Goal: Transaction & Acquisition: Purchase product/service

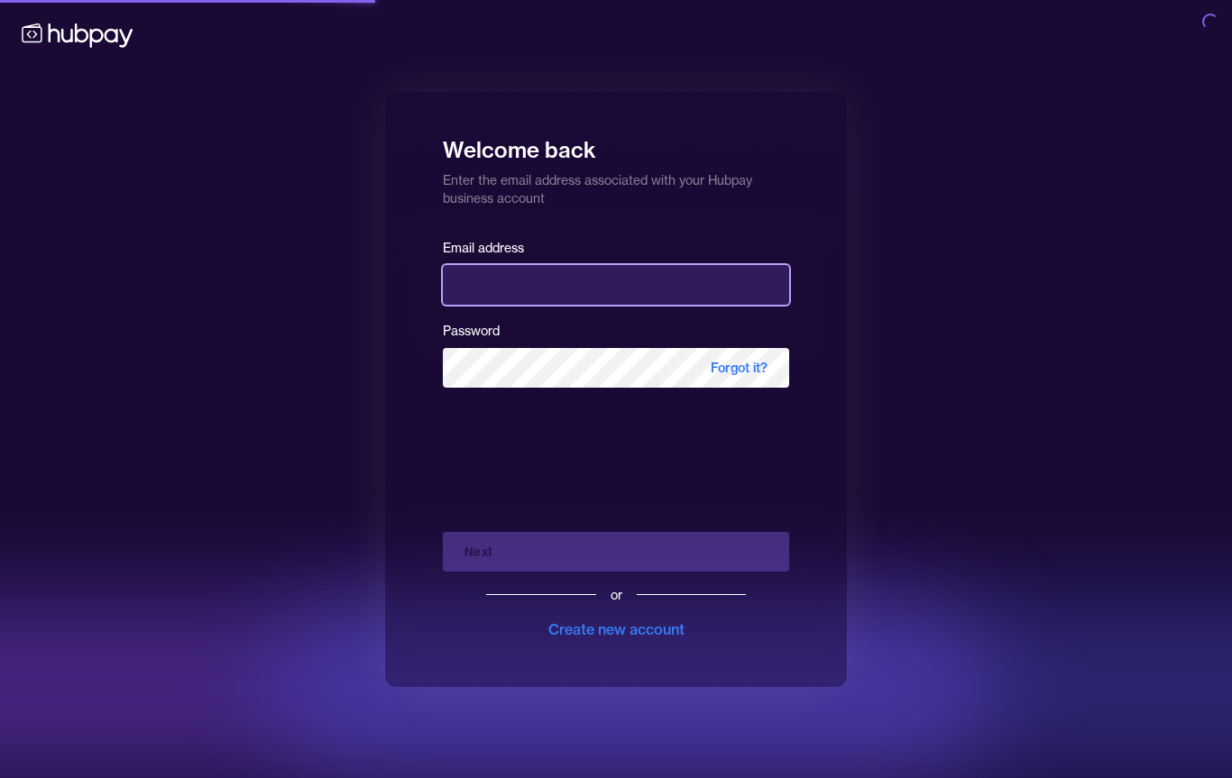
click at [594, 285] on input "email" at bounding box center [616, 285] width 346 height 40
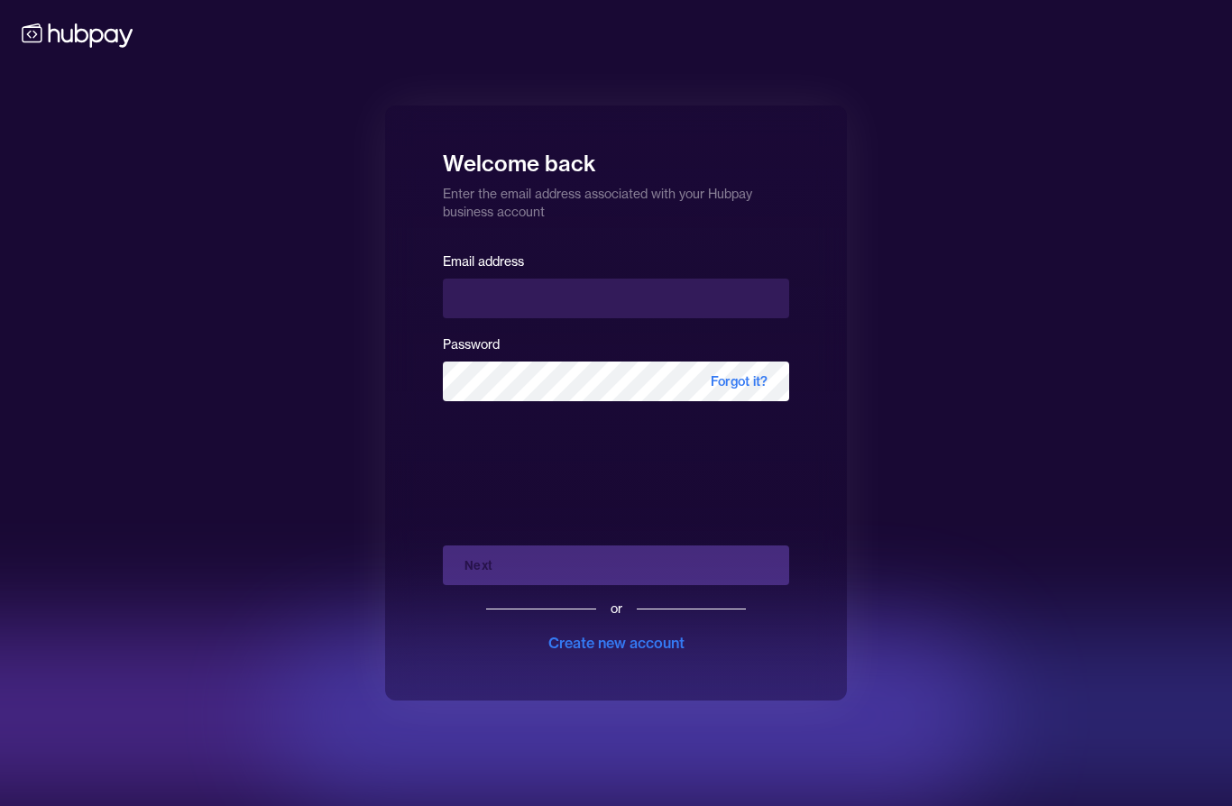
click at [1171, 246] on div "Welcome back Enter the email address associated with your Hubpay business accou…" at bounding box center [616, 403] width 1232 height 806
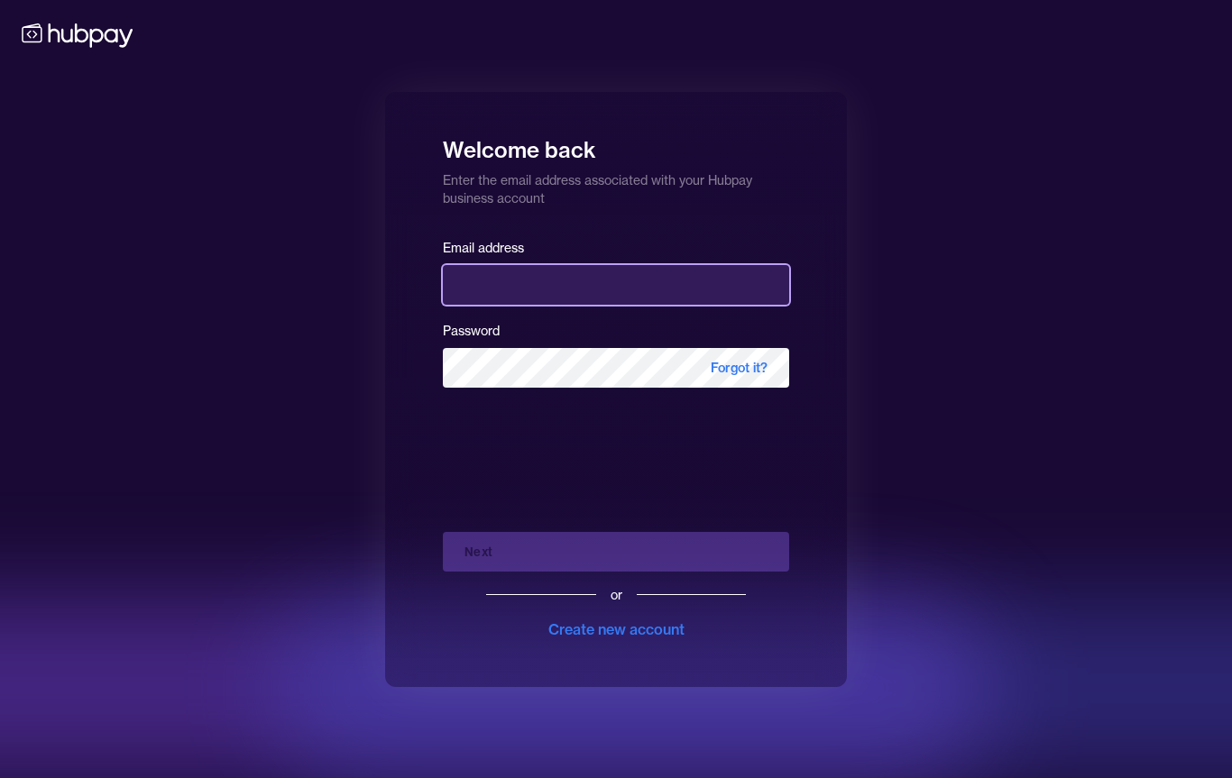
click at [611, 295] on input "email" at bounding box center [616, 285] width 346 height 40
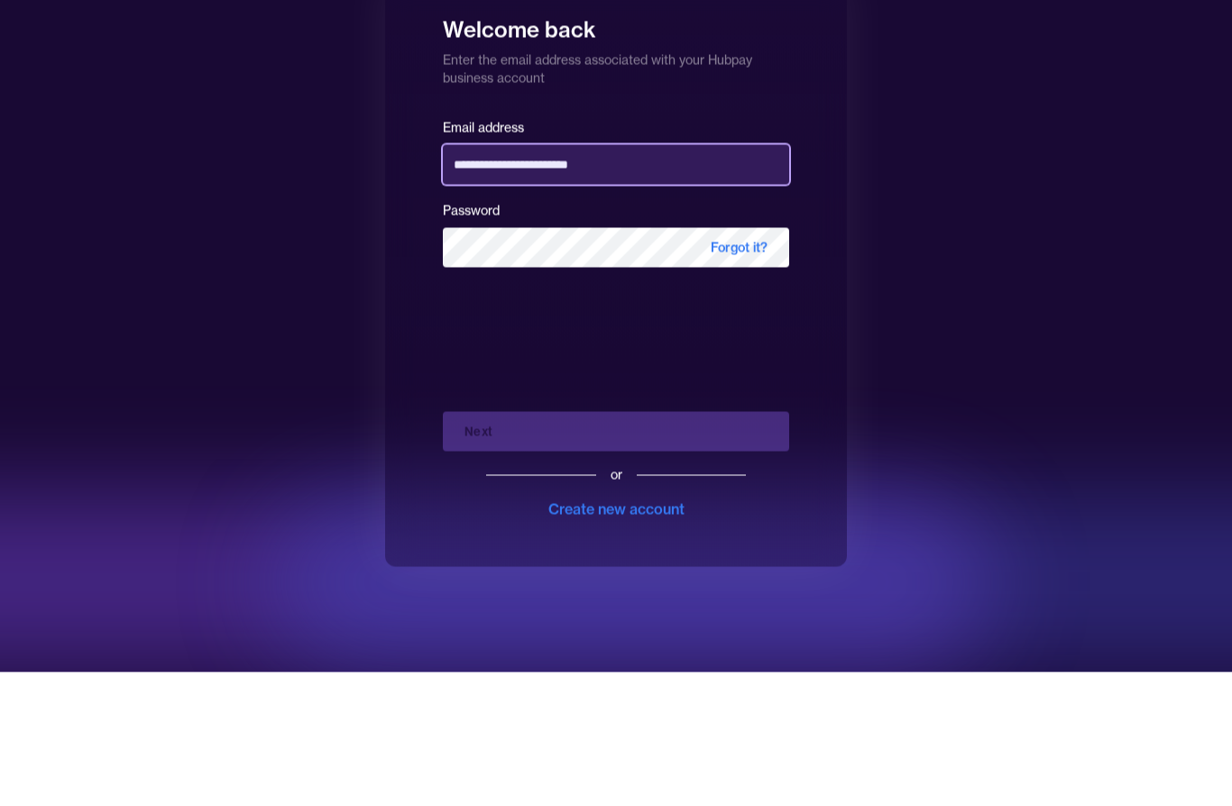
type input "**********"
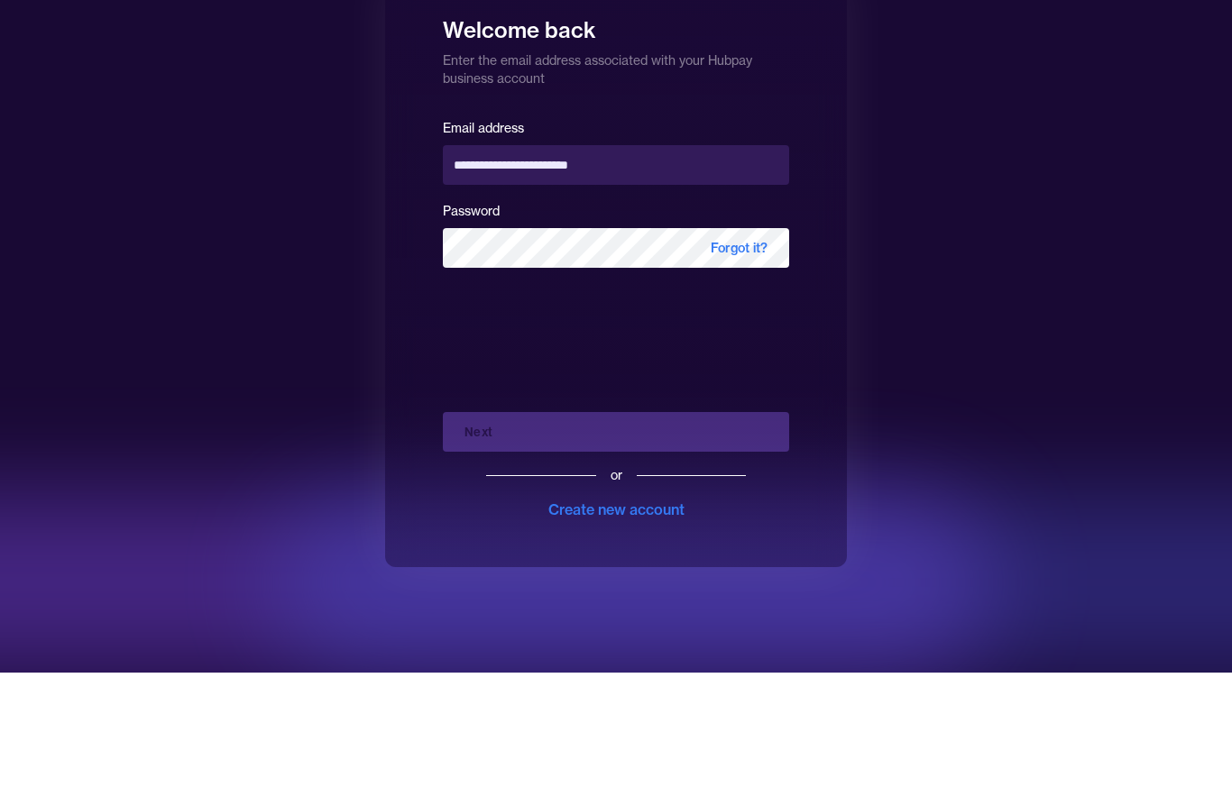
click at [1002, 285] on div "**********" at bounding box center [616, 403] width 1232 height 806
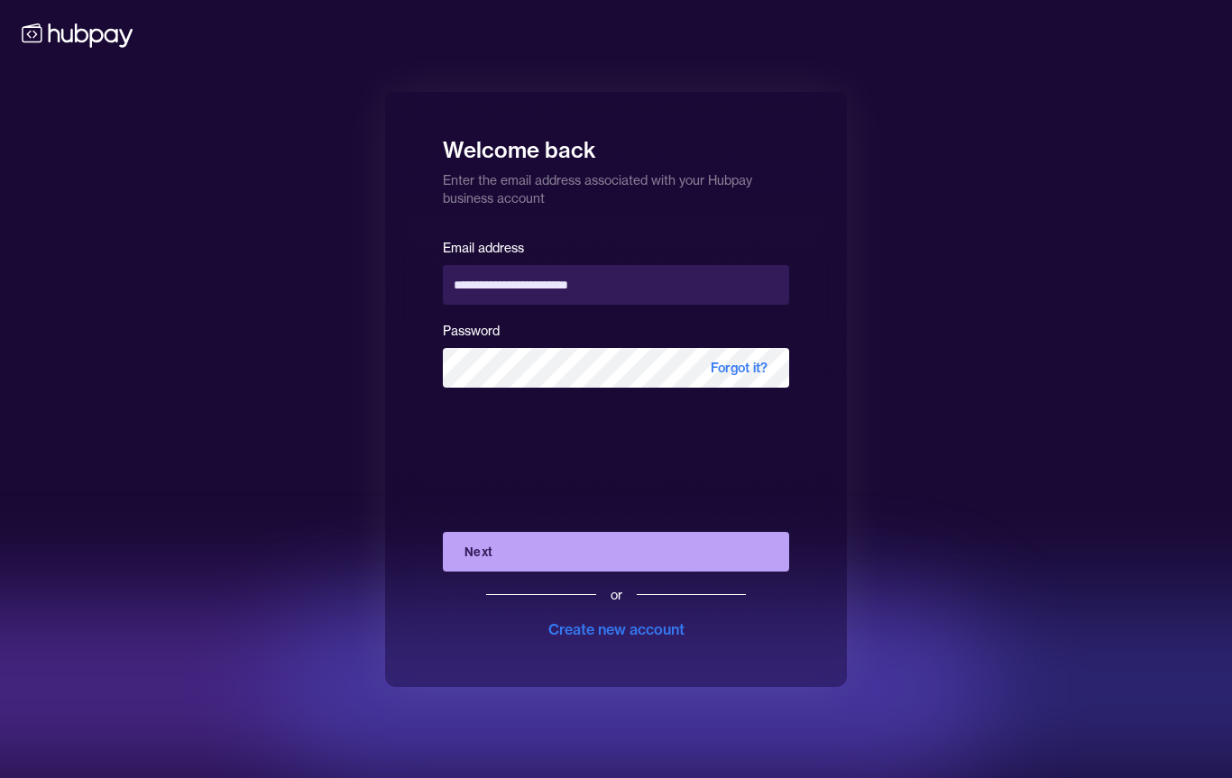
click at [527, 554] on button "Next" at bounding box center [616, 552] width 346 height 40
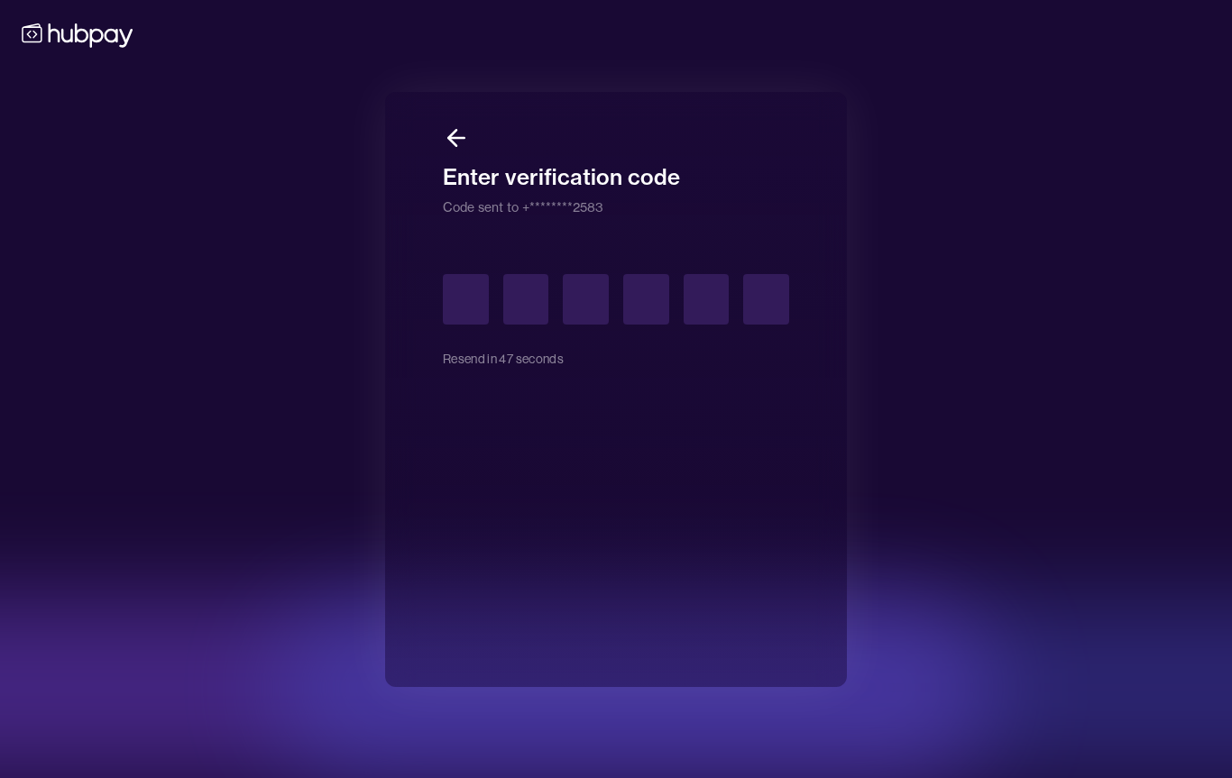
click at [471, 309] on input "text" at bounding box center [466, 299] width 46 height 51
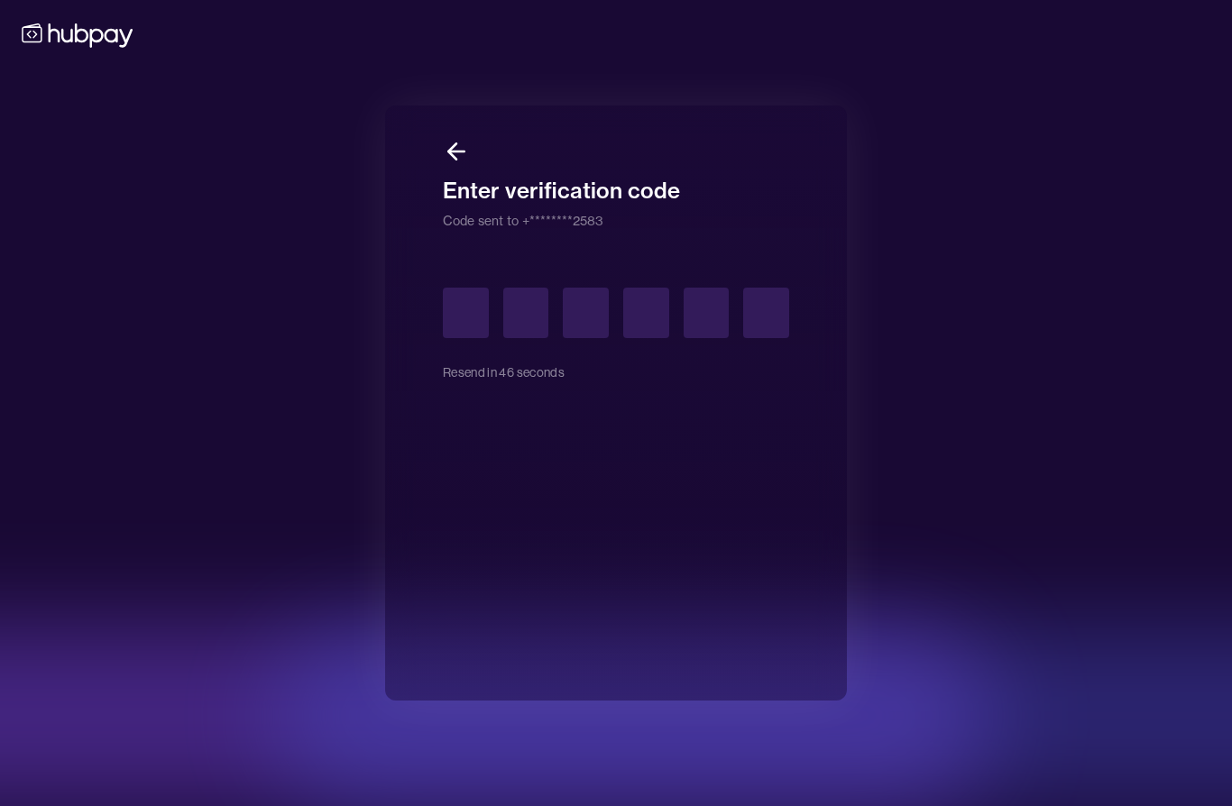
type input "*"
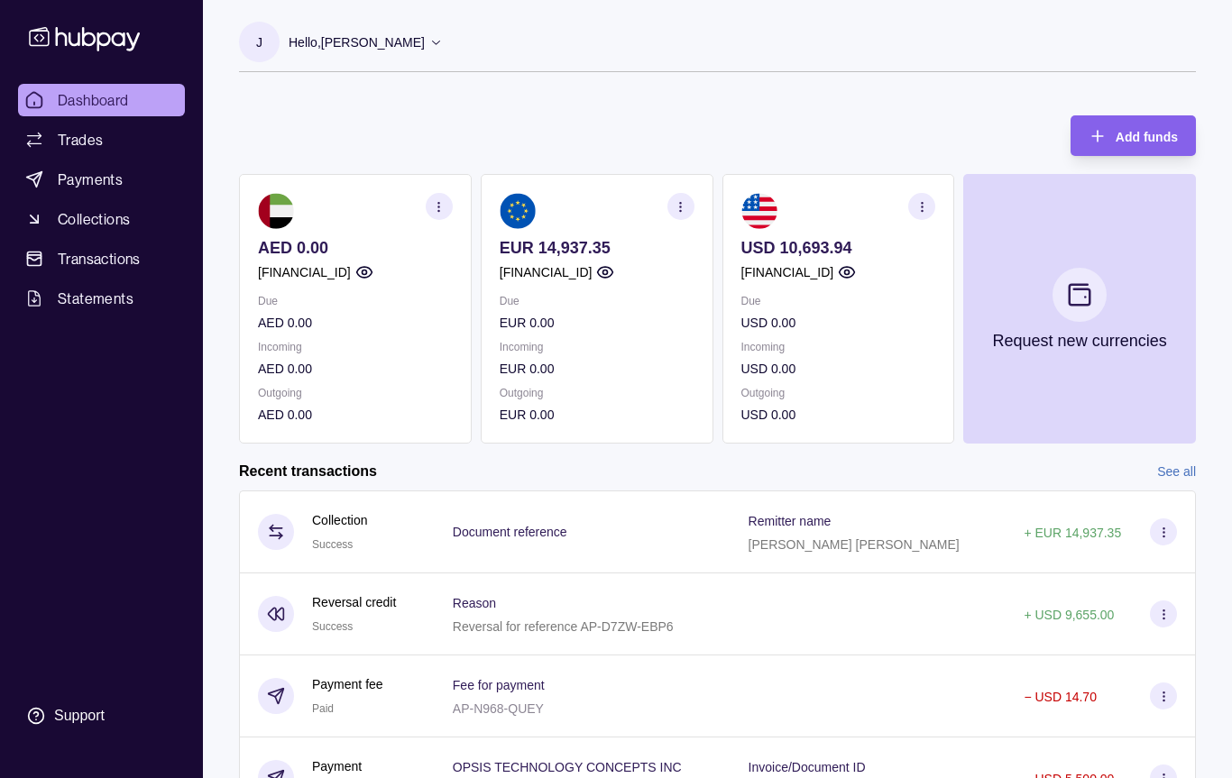
click at [1169, 532] on icon at bounding box center [1164, 533] width 14 height 14
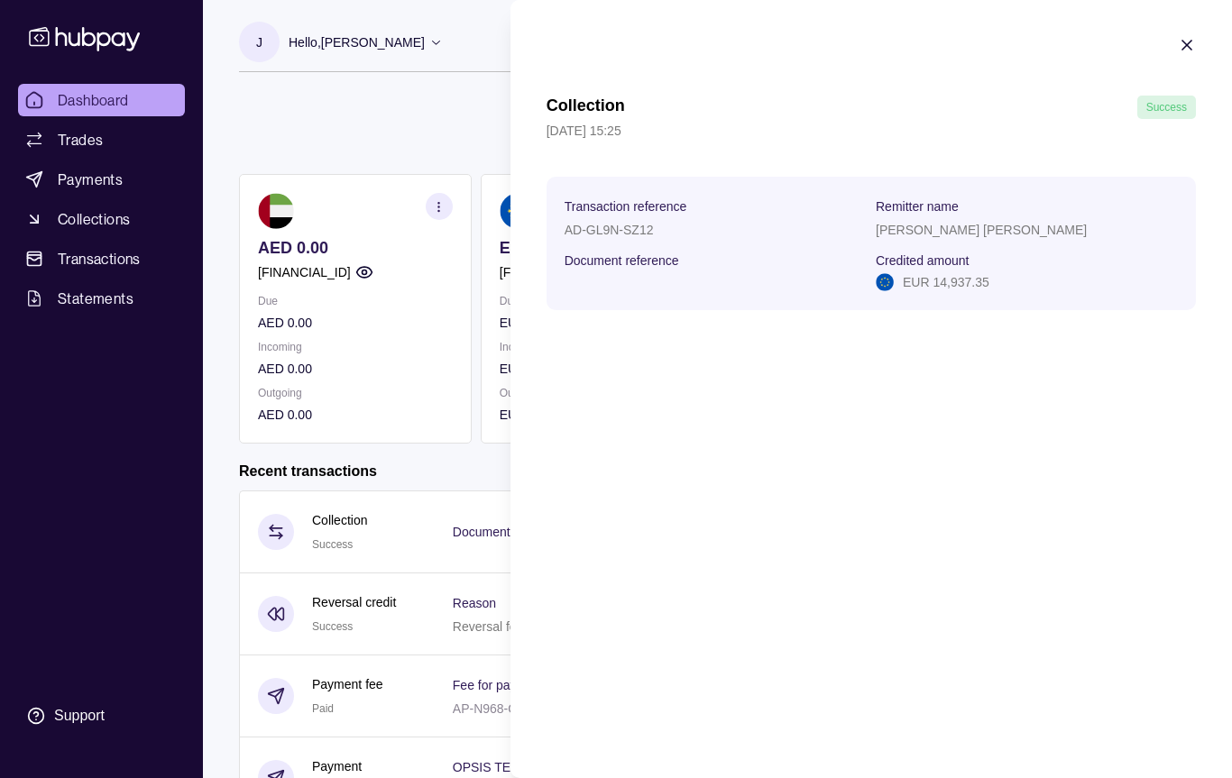
click at [106, 456] on html "Dashboard Trades Payments Collections Transactions Statements Support J Hello, …" at bounding box center [616, 480] width 1232 height 960
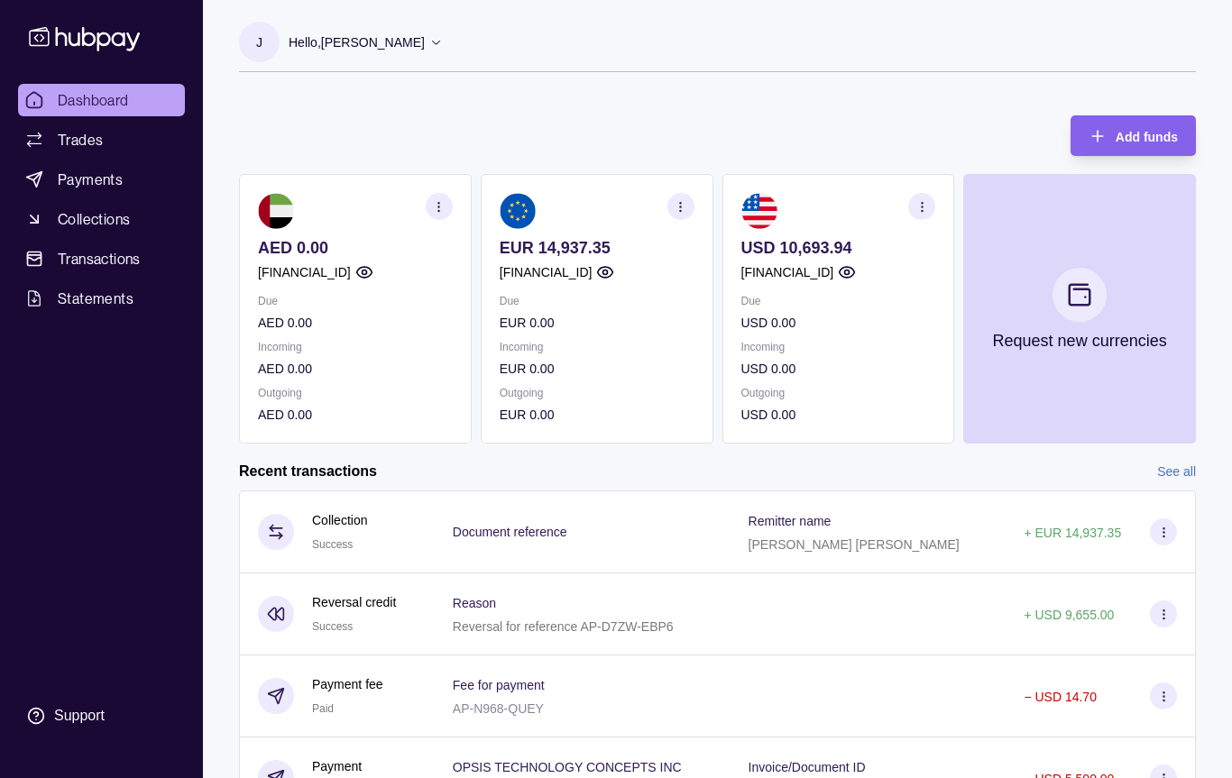
click at [110, 182] on span "Payments" at bounding box center [90, 180] width 65 height 22
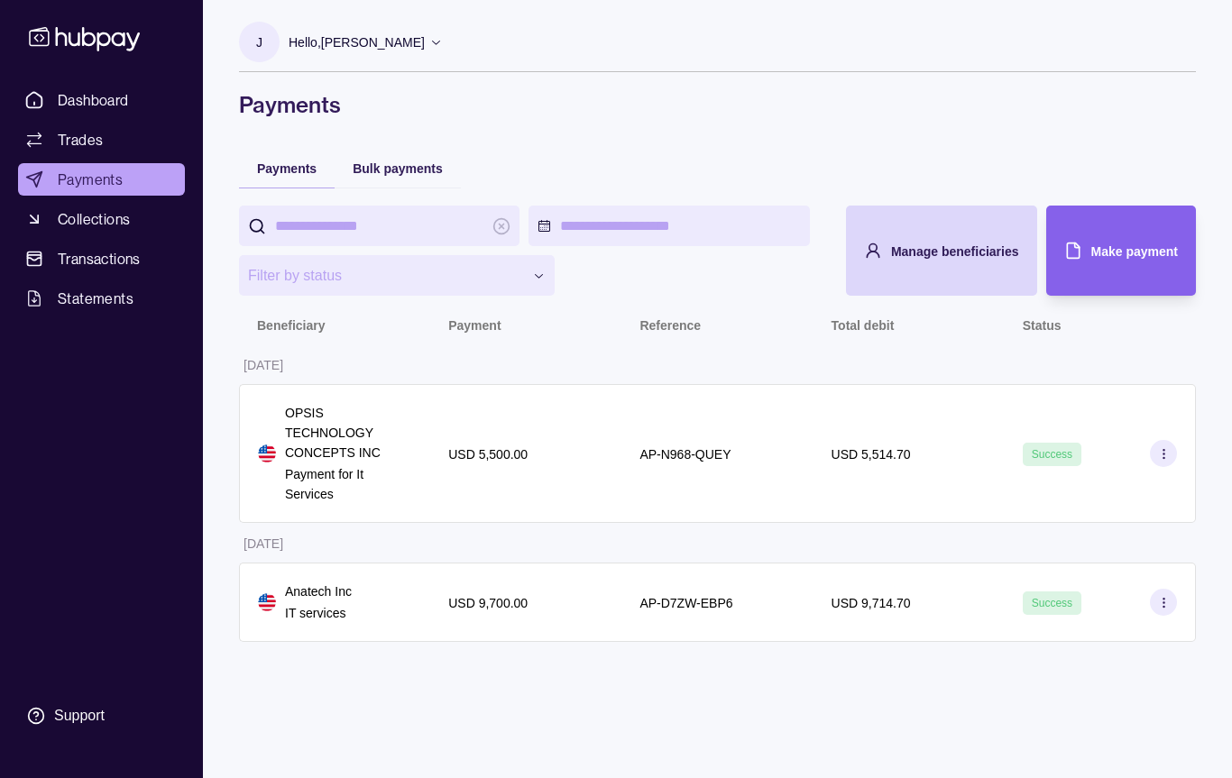
click at [1133, 255] on span "Make payment" at bounding box center [1134, 251] width 87 height 14
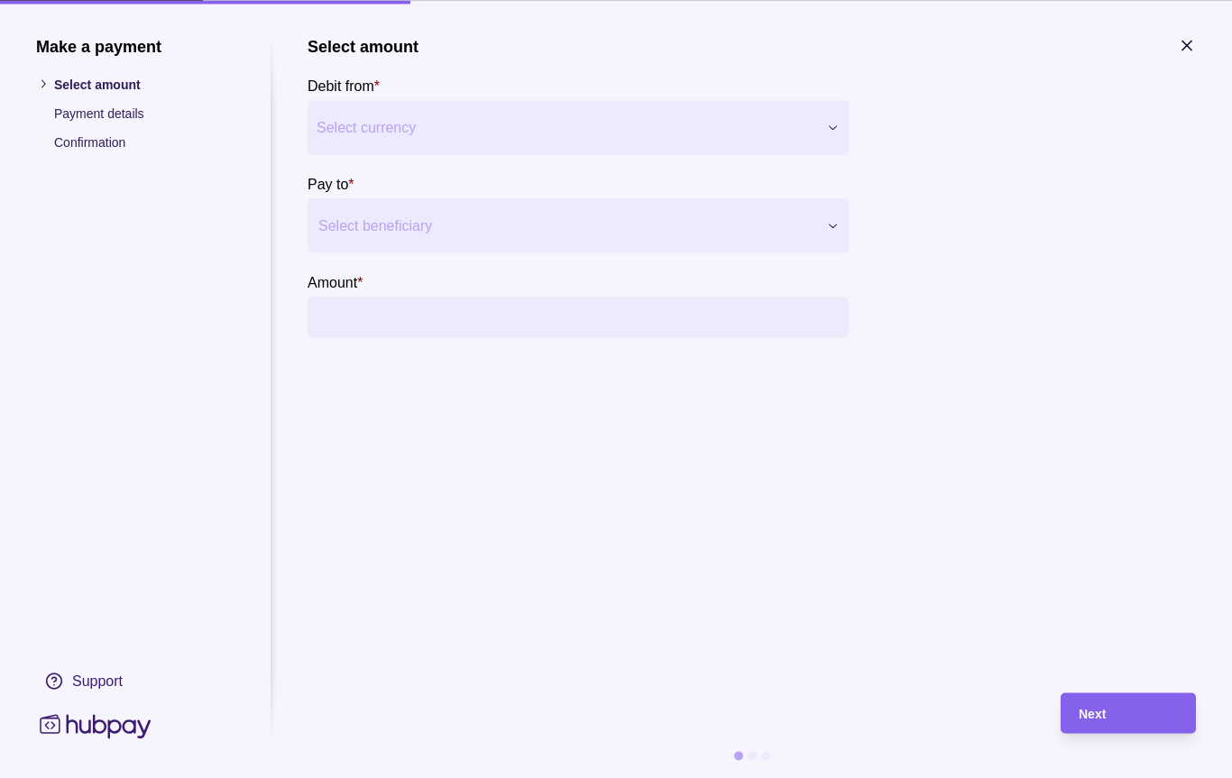
click at [770, 133] on span "Select currency" at bounding box center [567, 127] width 501 height 22
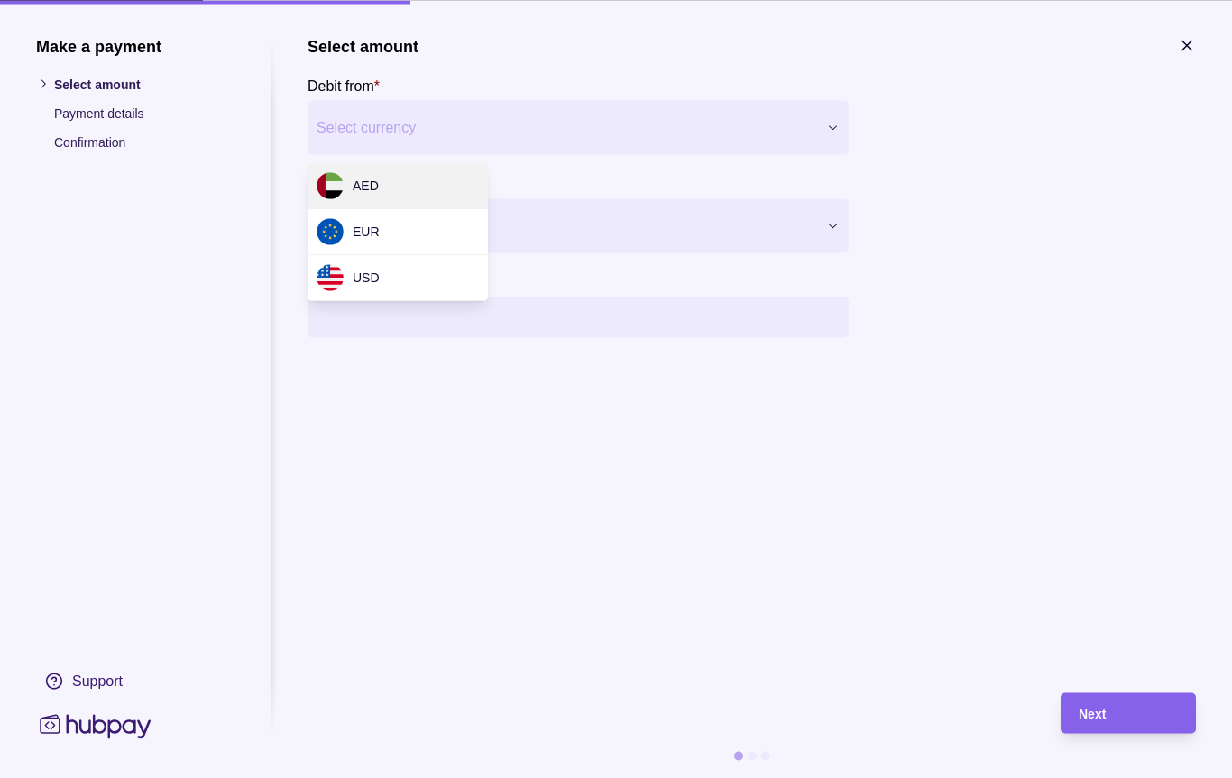
click at [405, 284] on div "USD" at bounding box center [398, 278] width 180 height 46
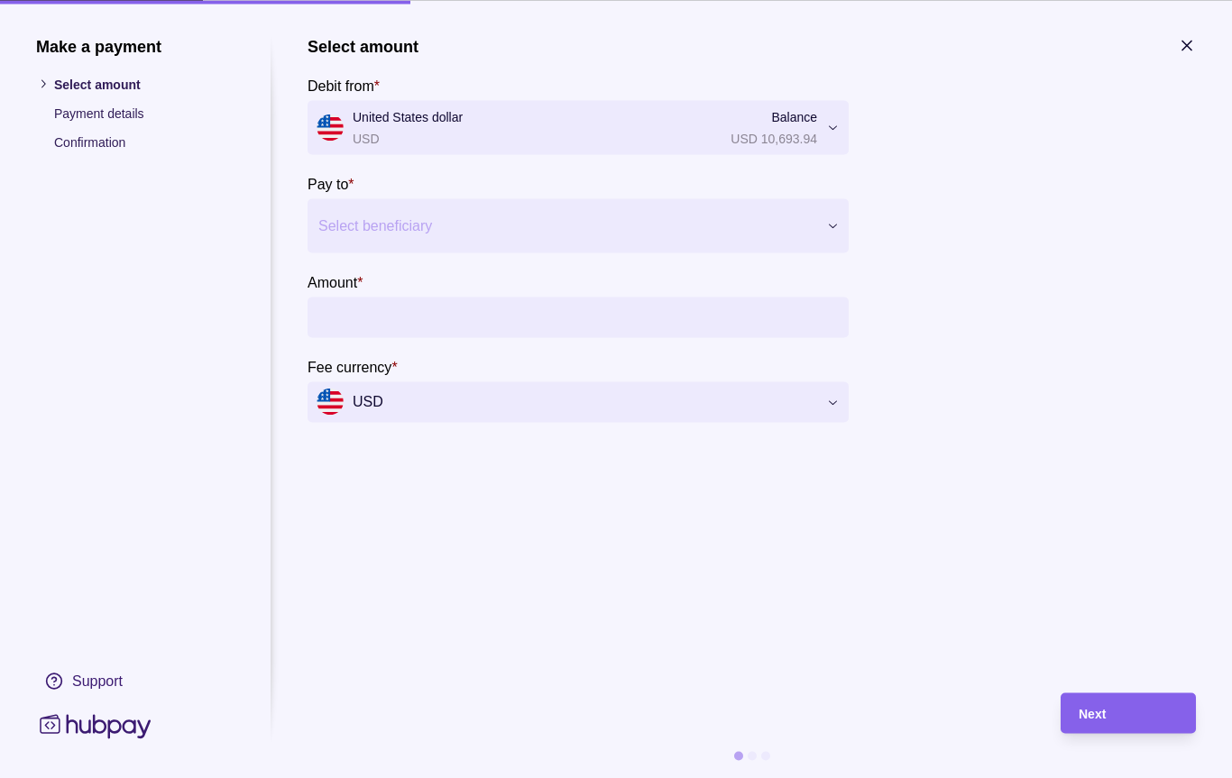
click at [1066, 269] on div at bounding box center [1060, 260] width 271 height 323
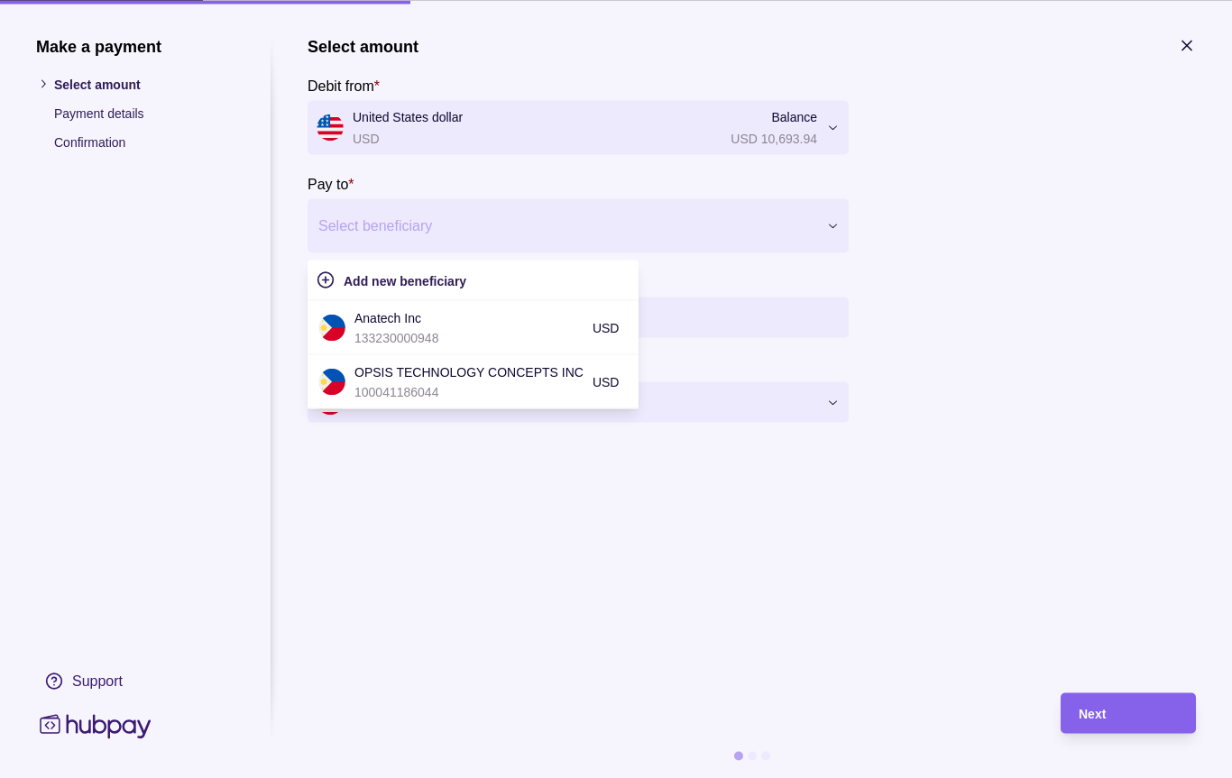
click at [459, 394] on p "100041186044" at bounding box center [468, 392] width 229 height 20
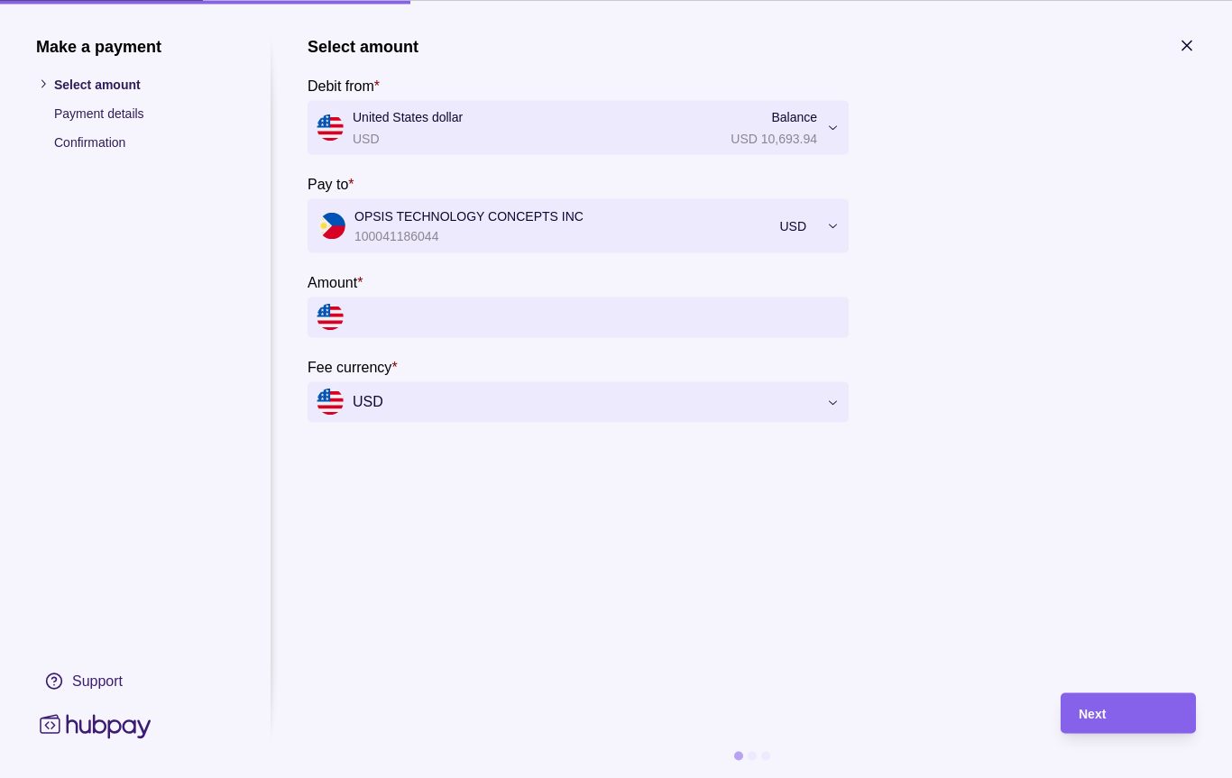
click at [463, 314] on input "Amount *" at bounding box center [596, 317] width 487 height 41
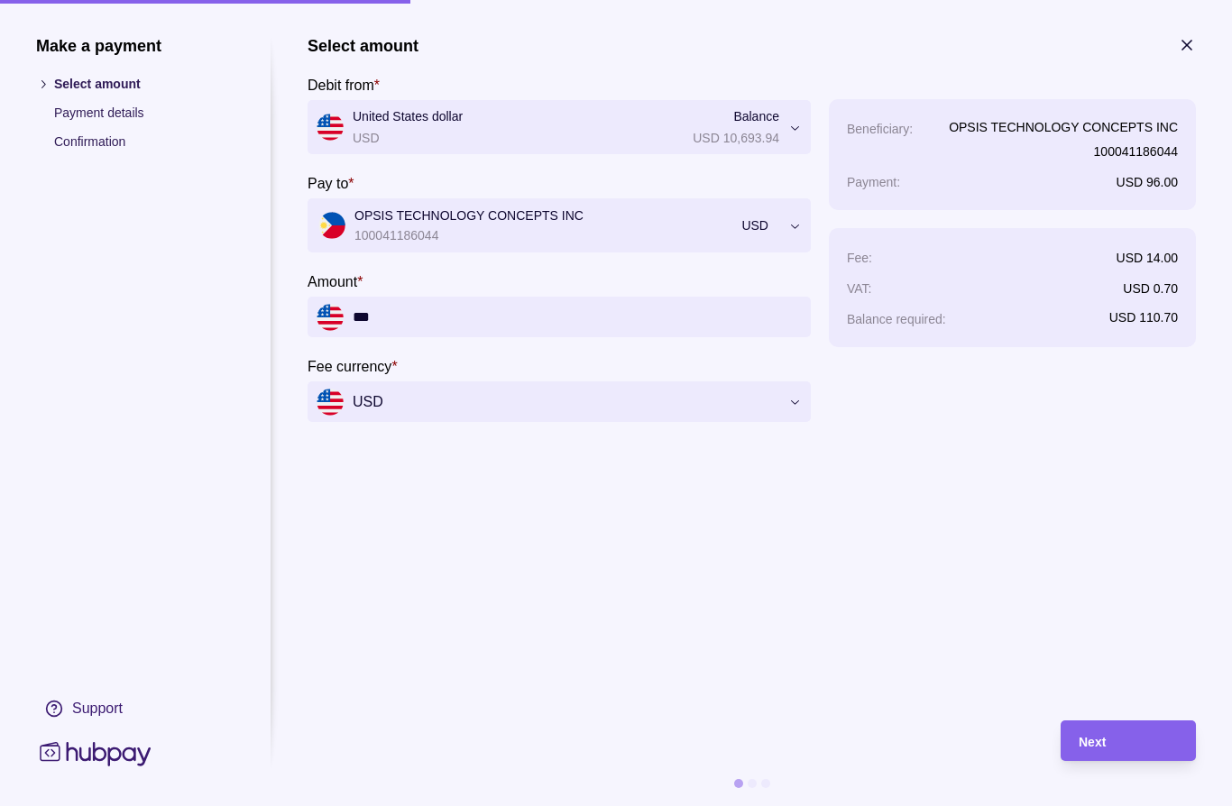
type input "*****"
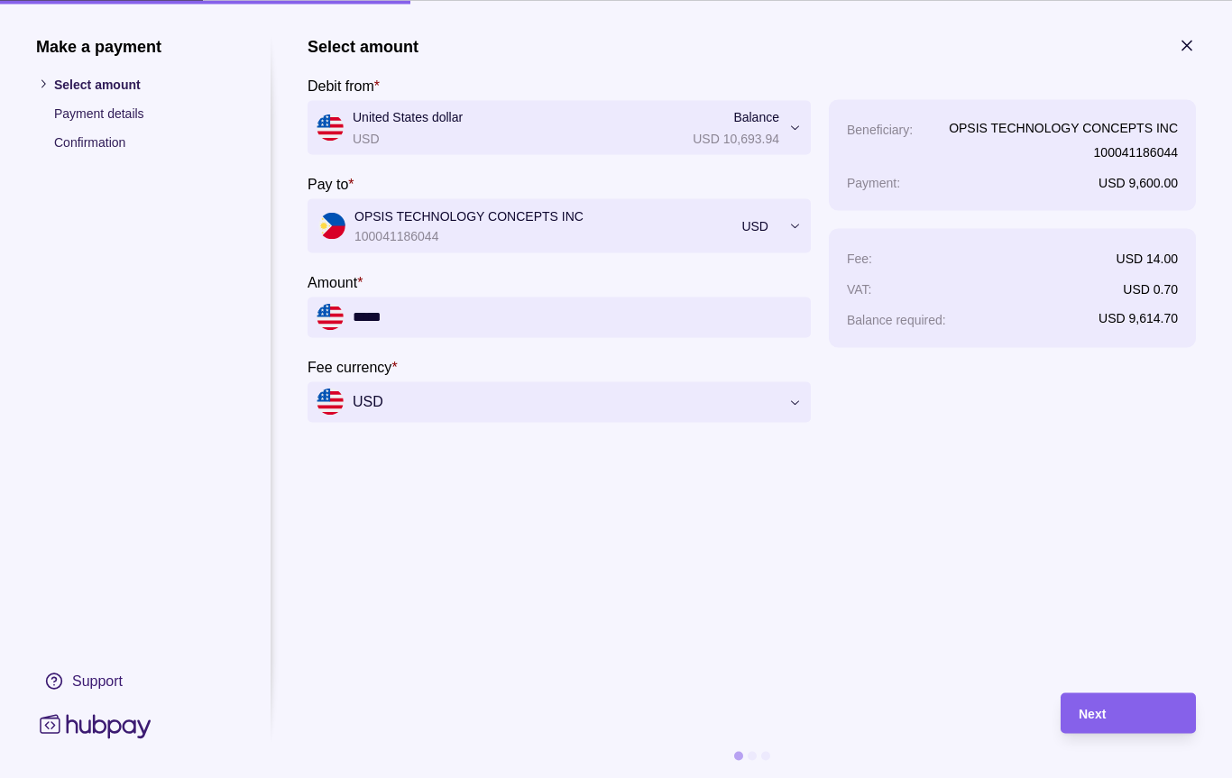
click at [1116, 709] on div "Next" at bounding box center [1128, 714] width 99 height 22
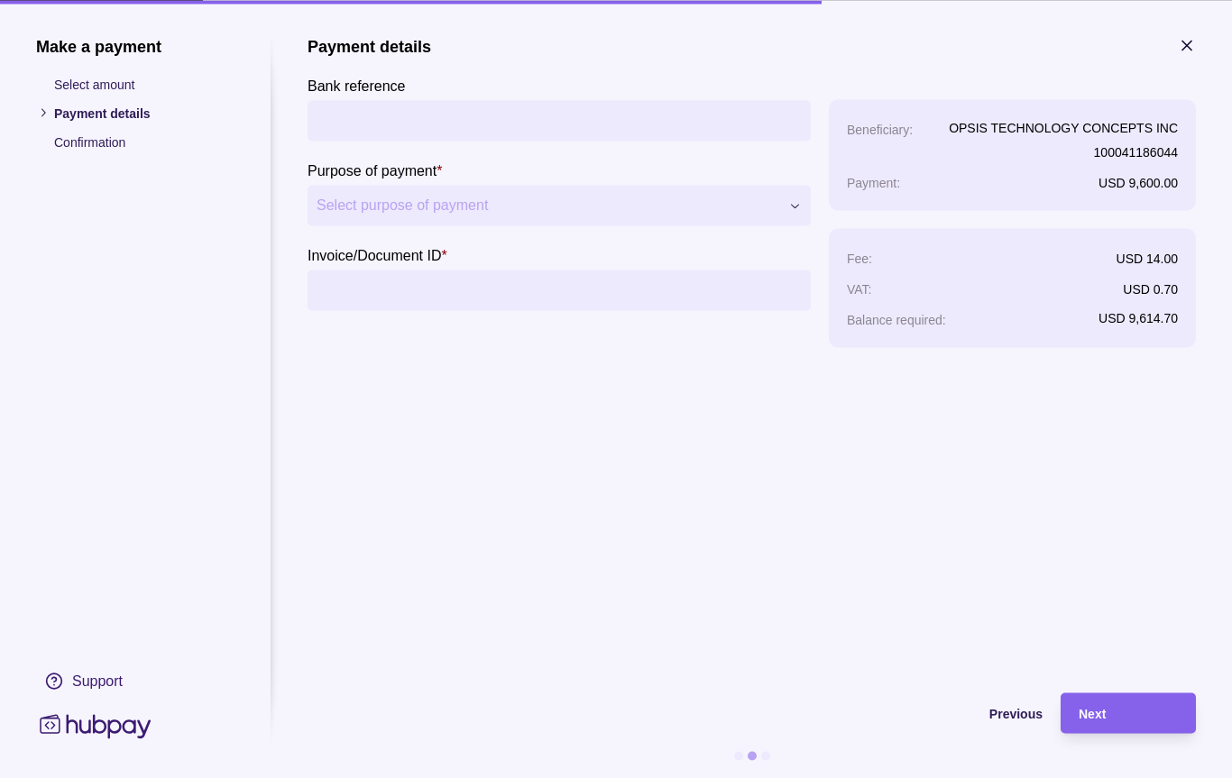
click at [460, 119] on input "Bank reference" at bounding box center [559, 120] width 485 height 41
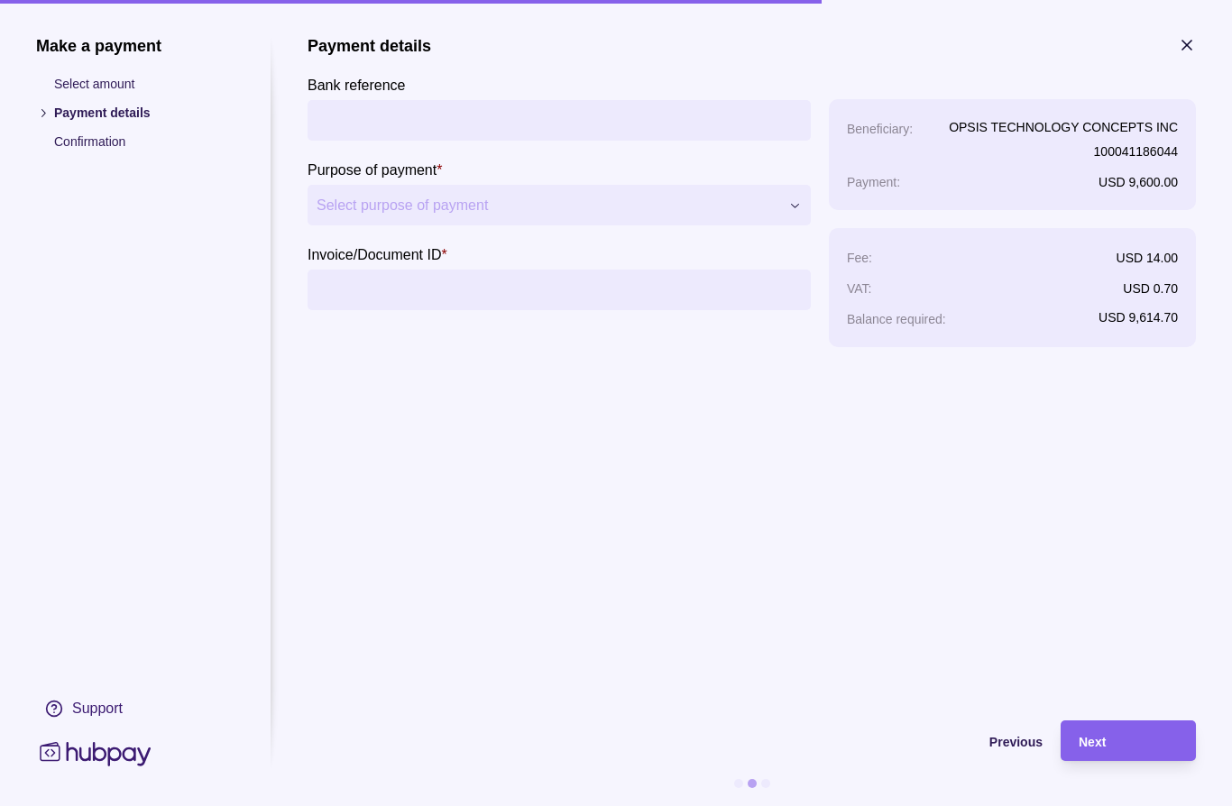
click at [465, 209] on span "Select purpose of payment" at bounding box center [548, 206] width 463 height 22
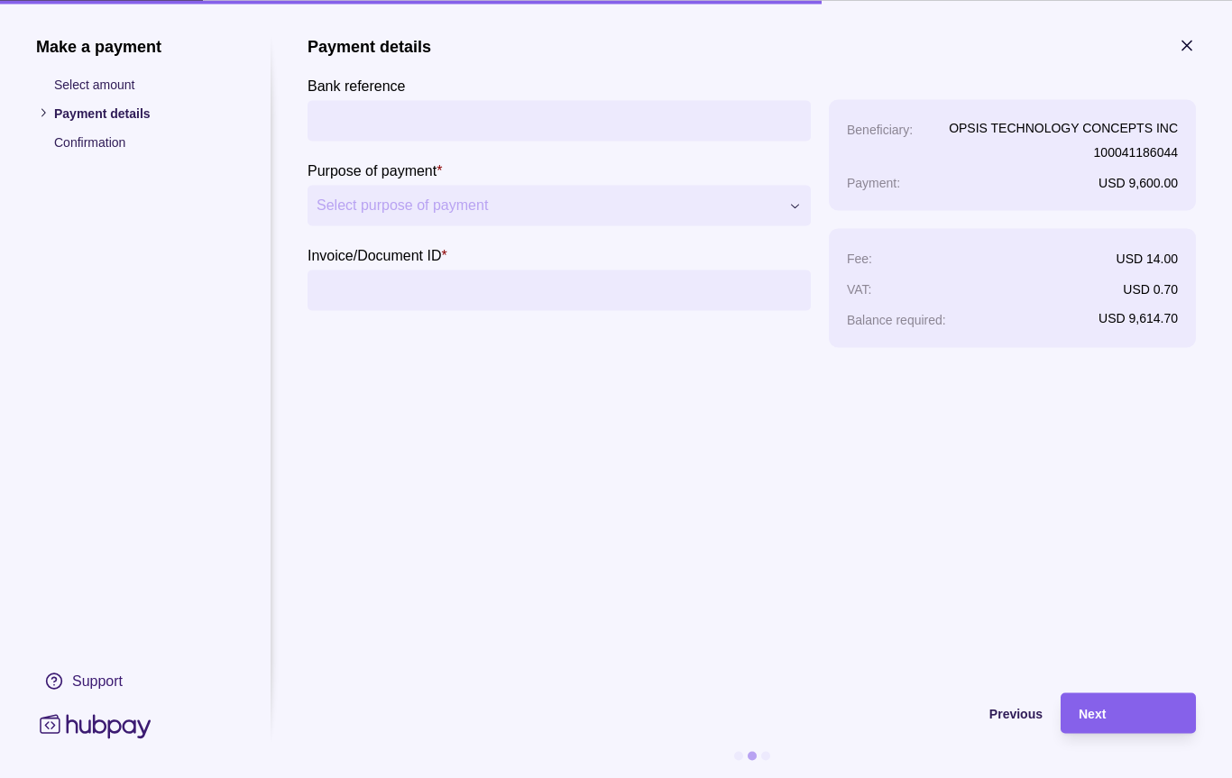
click at [504, 208] on span "Select purpose of payment" at bounding box center [548, 206] width 463 height 22
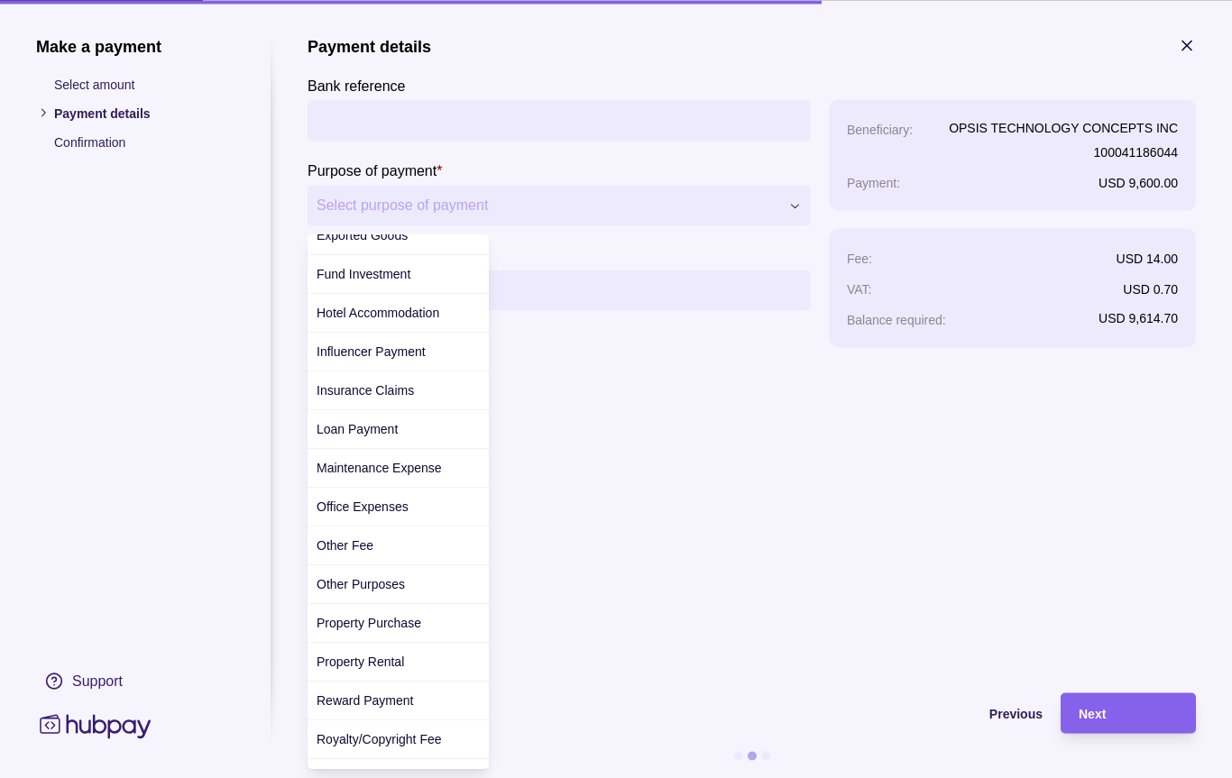
scroll to position [298, 0]
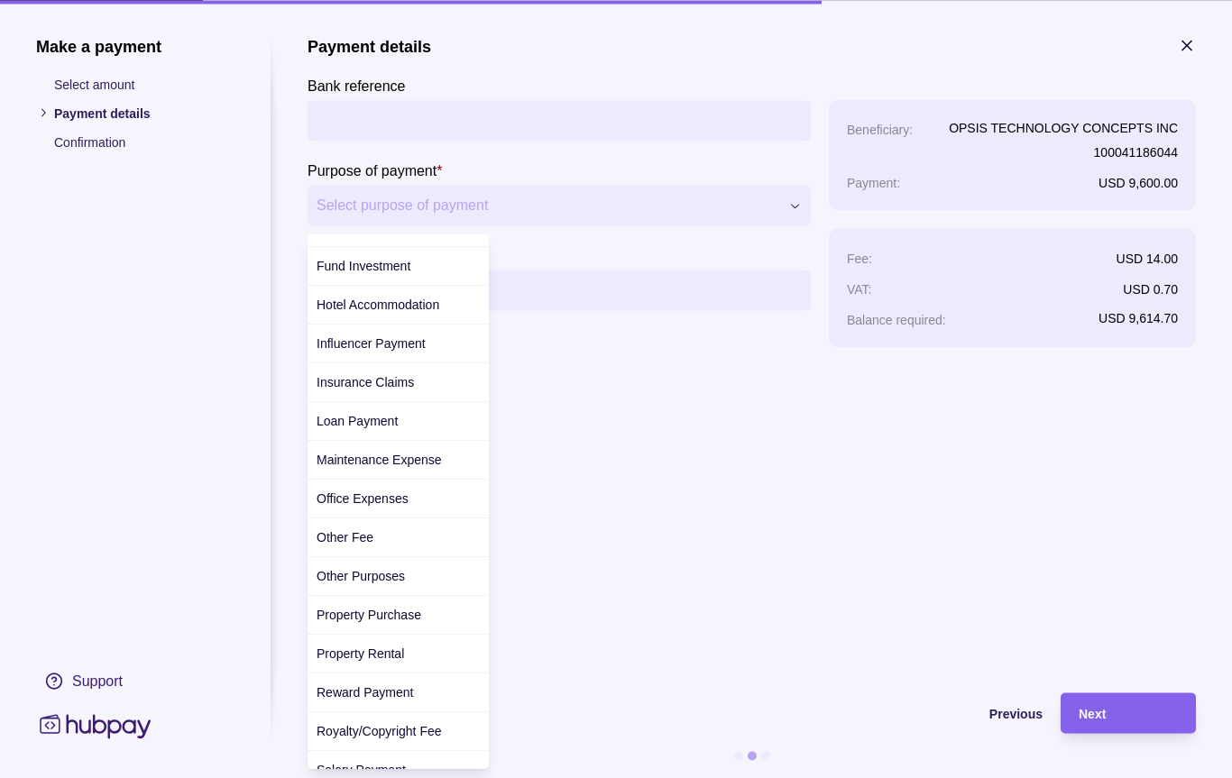
click at [419, 579] on div "Other Purposes" at bounding box center [398, 576] width 181 height 39
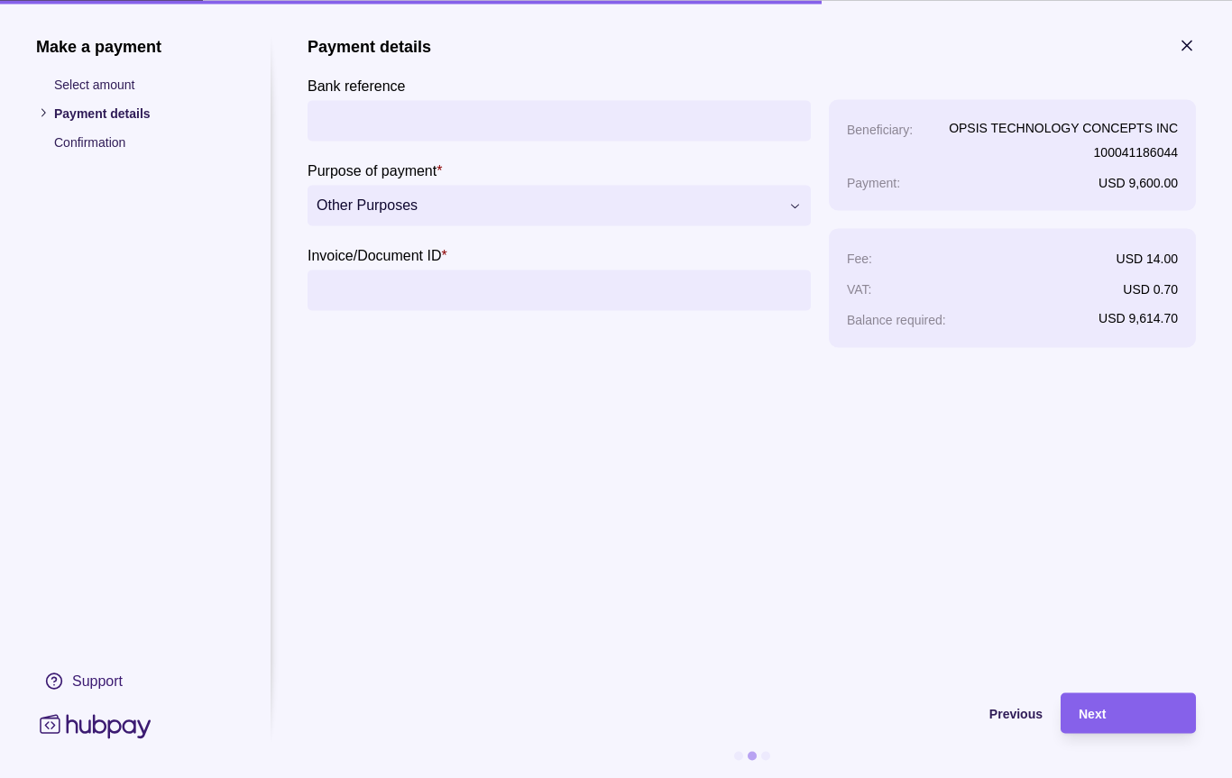
click at [444, 139] on input "Bank reference" at bounding box center [559, 120] width 485 height 41
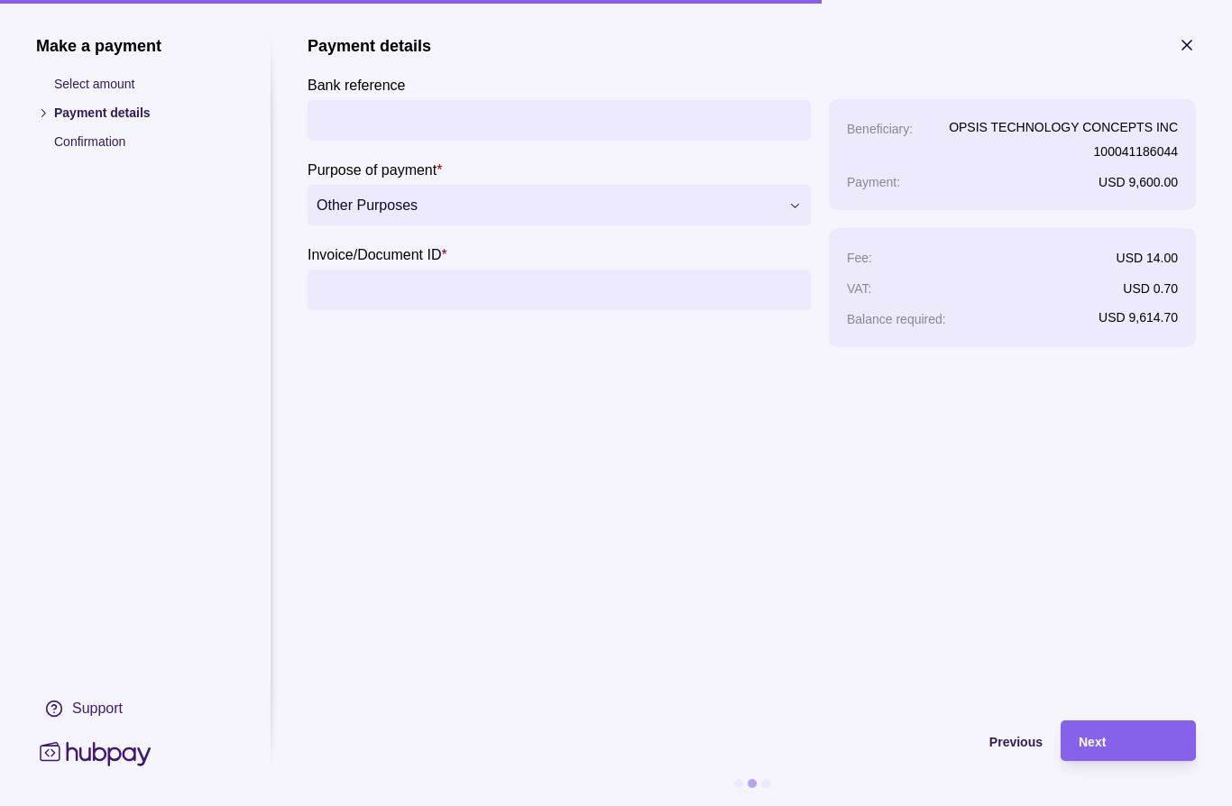
type input "*"
type input "**********"
click at [465, 295] on input "Invoice/Document ID *" at bounding box center [559, 290] width 485 height 41
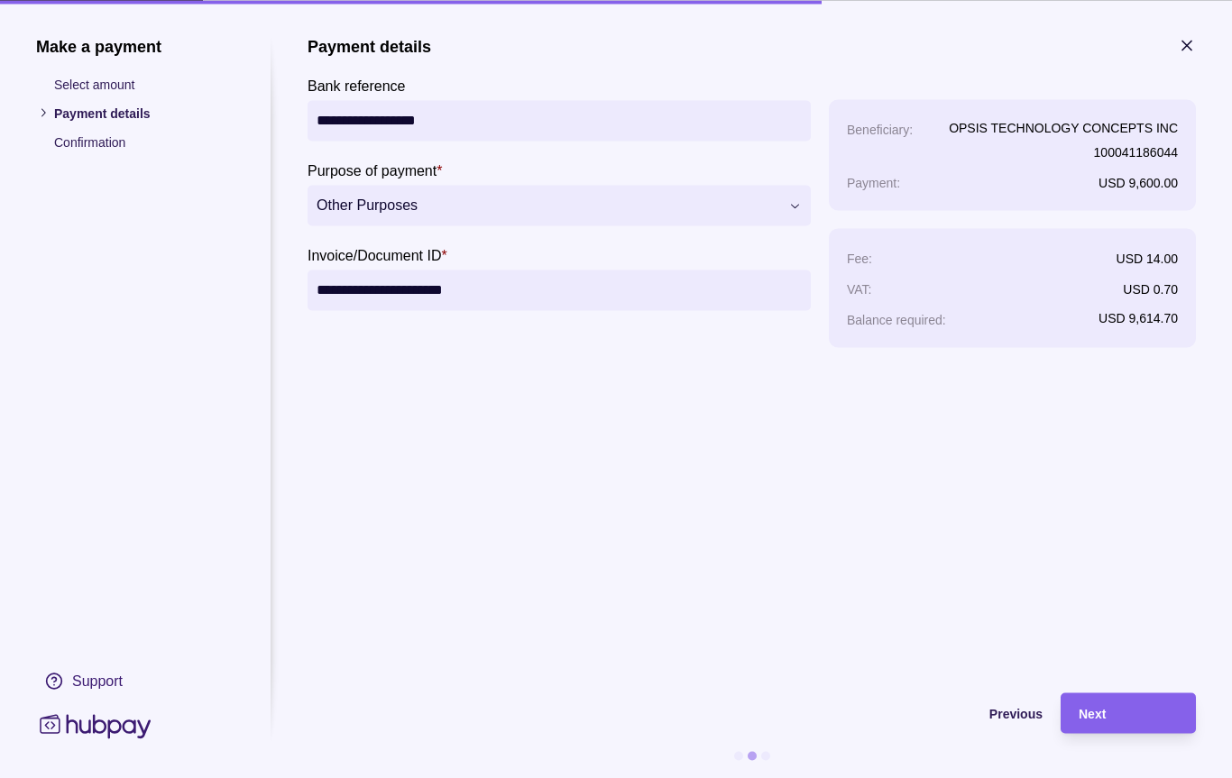
type input "**********"
click at [1111, 713] on div "Next" at bounding box center [1128, 714] width 99 height 22
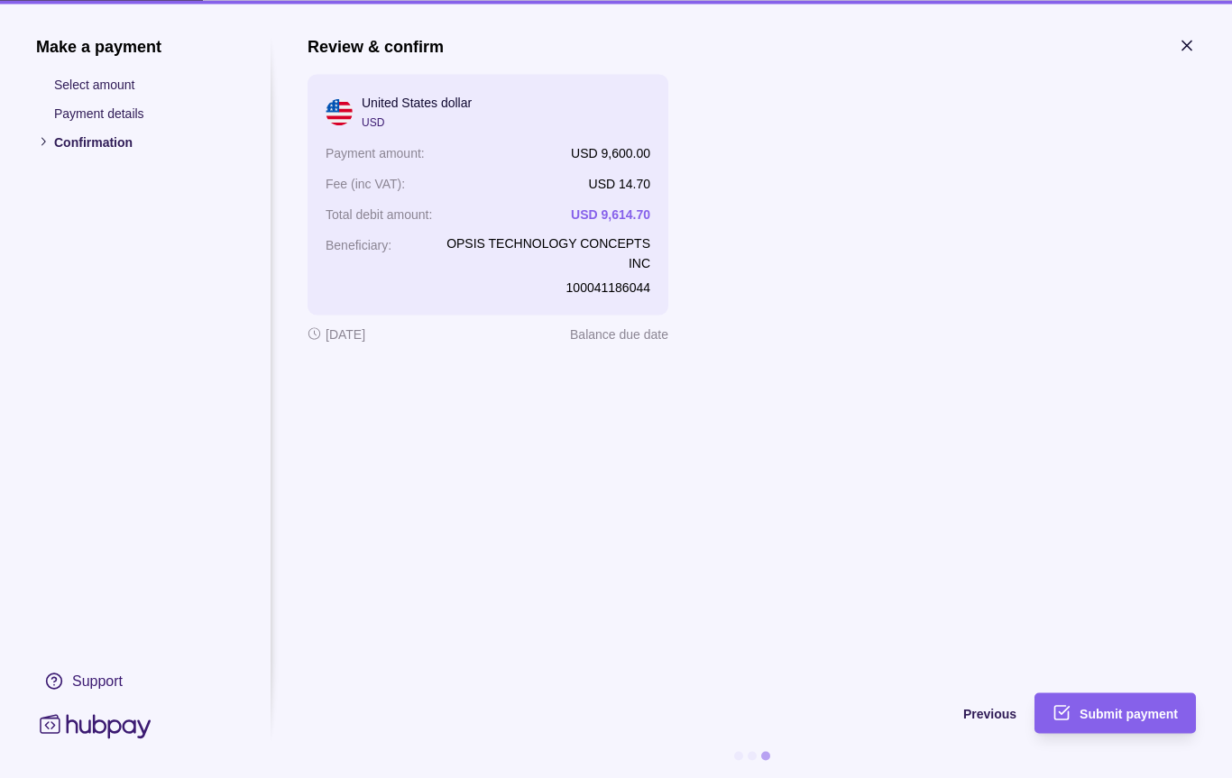
click at [837, 291] on div "Review & confirm United States dollar USD Payment amount : USD 9,600.00 Fee (in…" at bounding box center [752, 355] width 888 height 639
click at [836, 237] on div "Review & confirm United States dollar USD Payment amount : USD 9,600.00 Fee (in…" at bounding box center [752, 355] width 888 height 639
click at [1137, 710] on span "Submit payment" at bounding box center [1129, 714] width 98 height 14
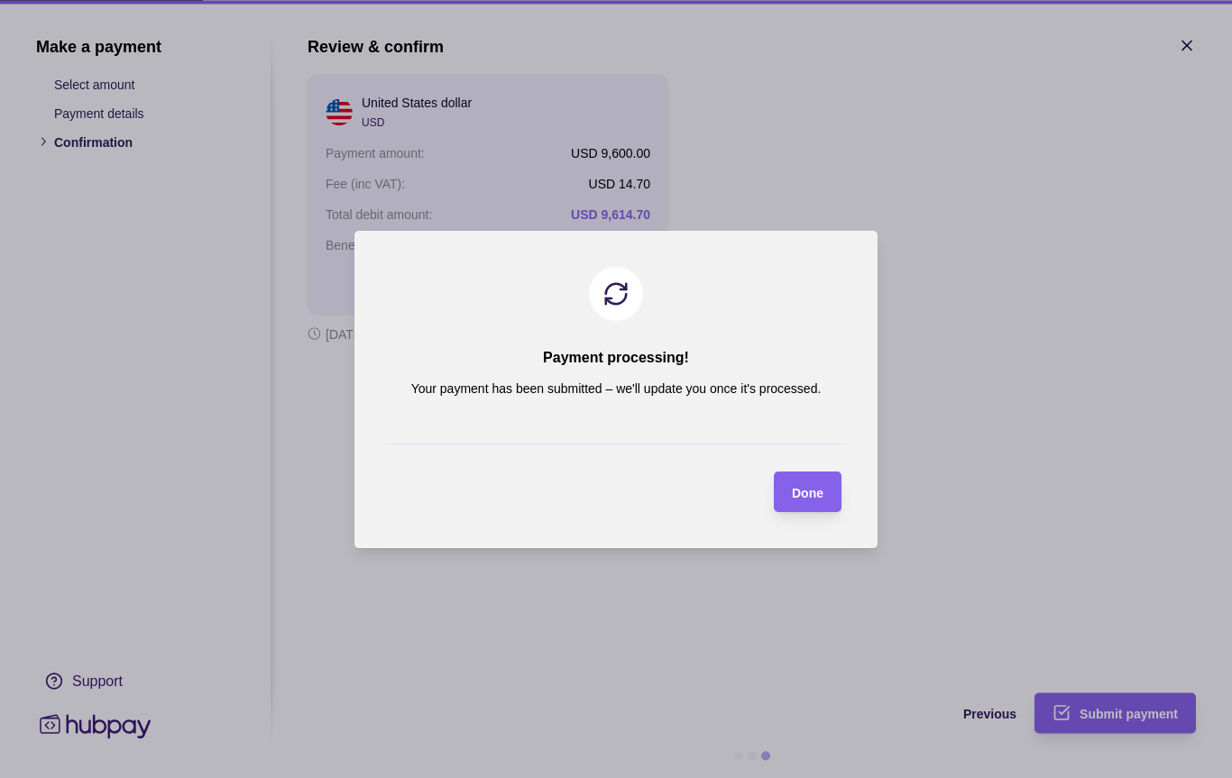
click at [813, 496] on span "Done" at bounding box center [808, 492] width 32 height 14
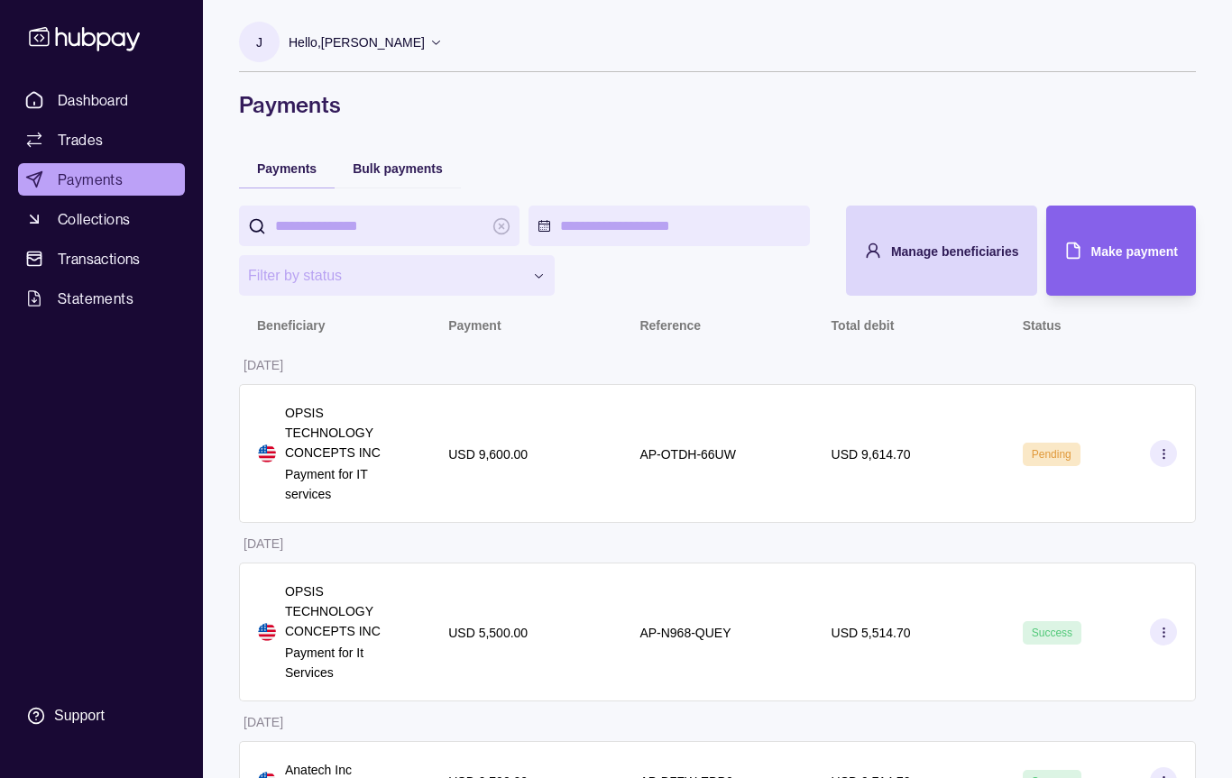
click at [1162, 455] on icon at bounding box center [1164, 454] width 14 height 14
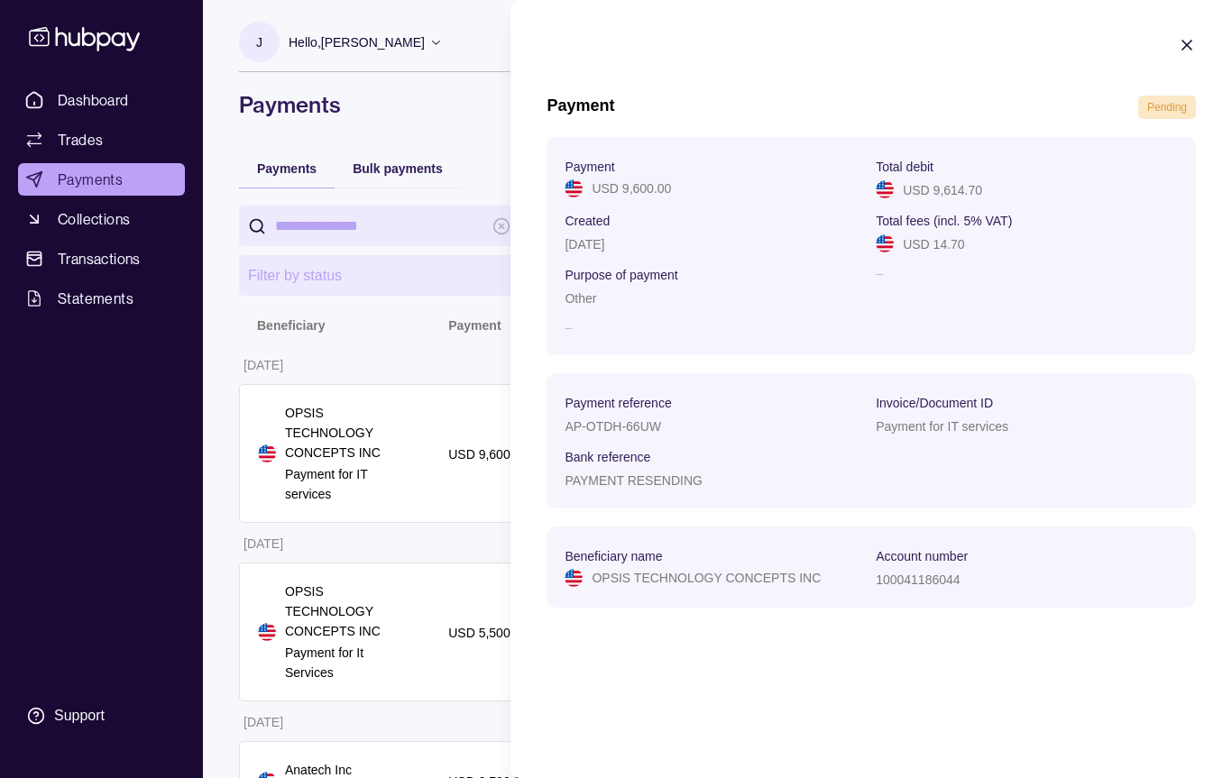
click at [126, 107] on html "**********" at bounding box center [616, 419] width 1232 height 839
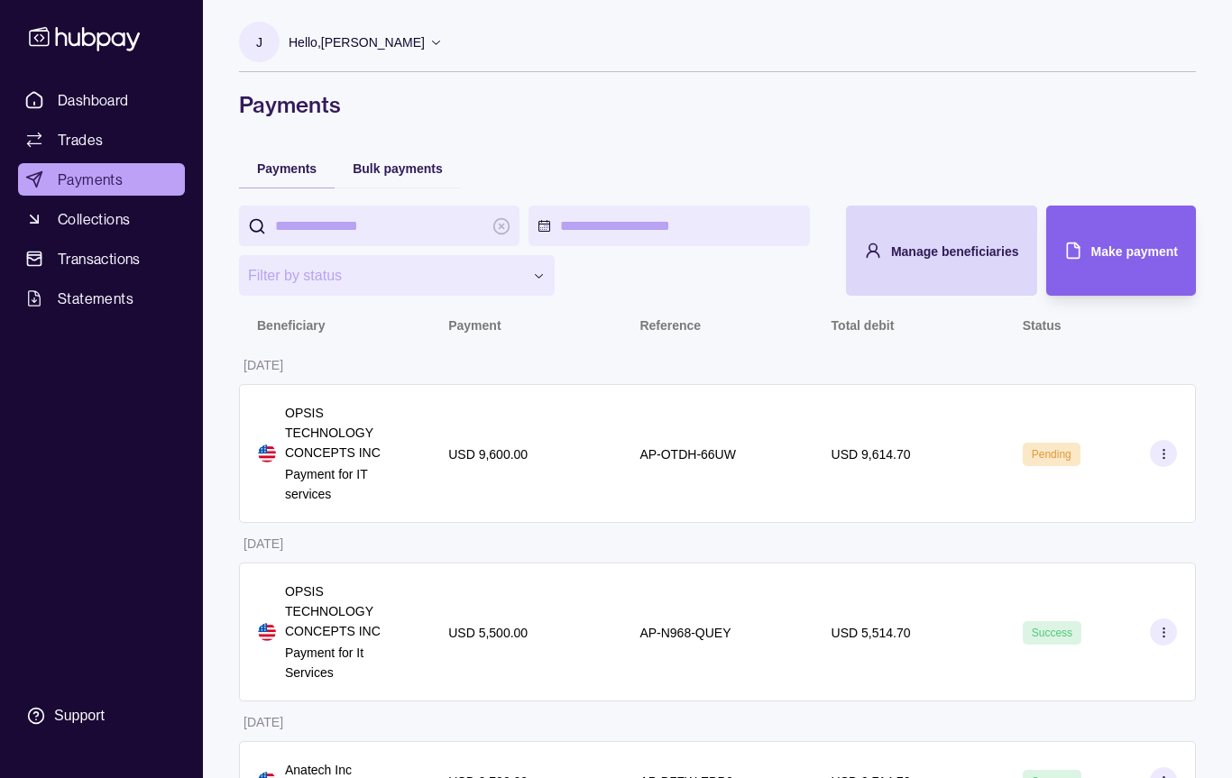
click at [55, 97] on link "Dashboard" at bounding box center [101, 100] width 167 height 32
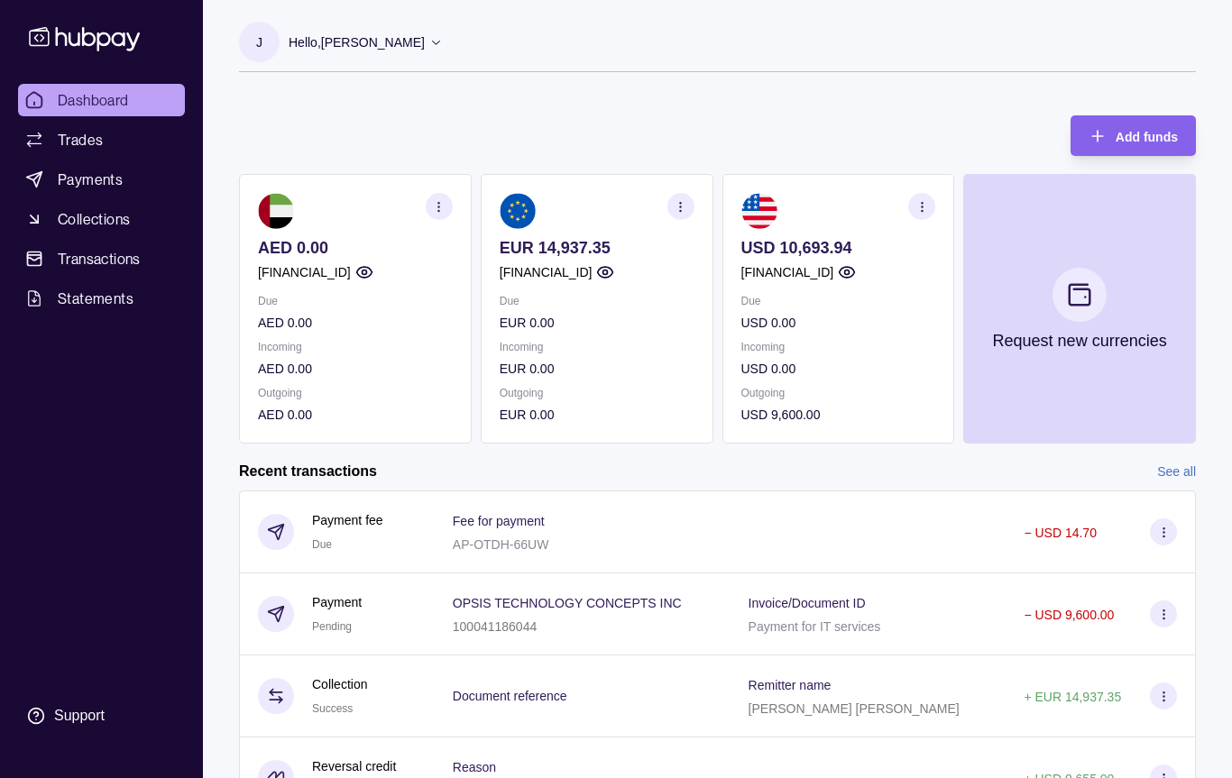
click at [112, 179] on span "Payments" at bounding box center [90, 180] width 65 height 22
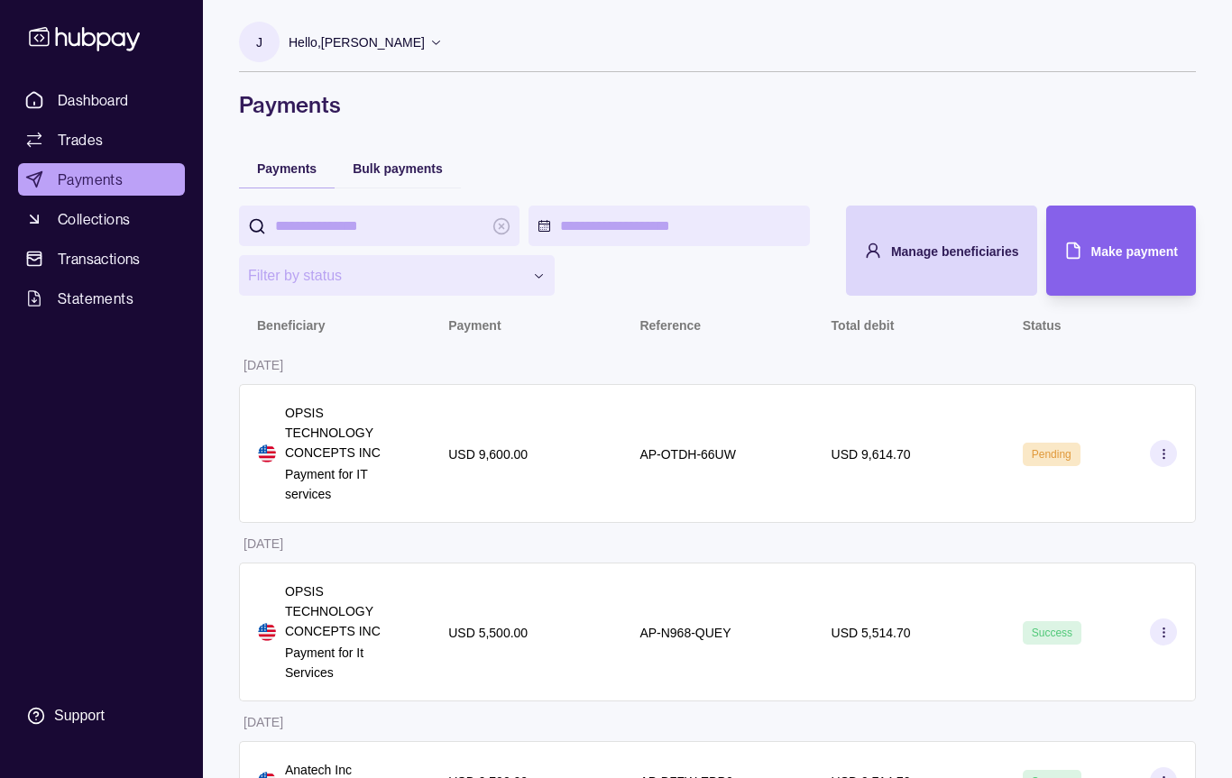
click at [90, 145] on span "Trades" at bounding box center [80, 140] width 45 height 22
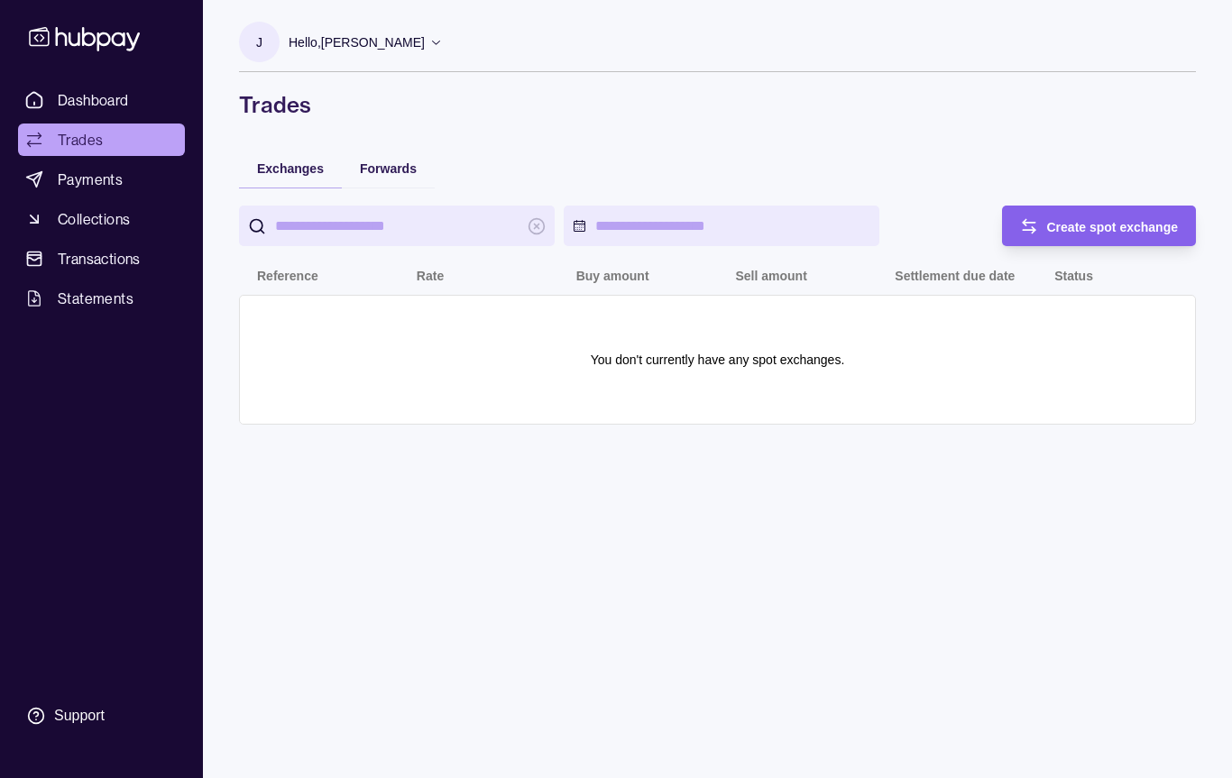
click at [402, 164] on span "Forwards" at bounding box center [388, 168] width 57 height 14
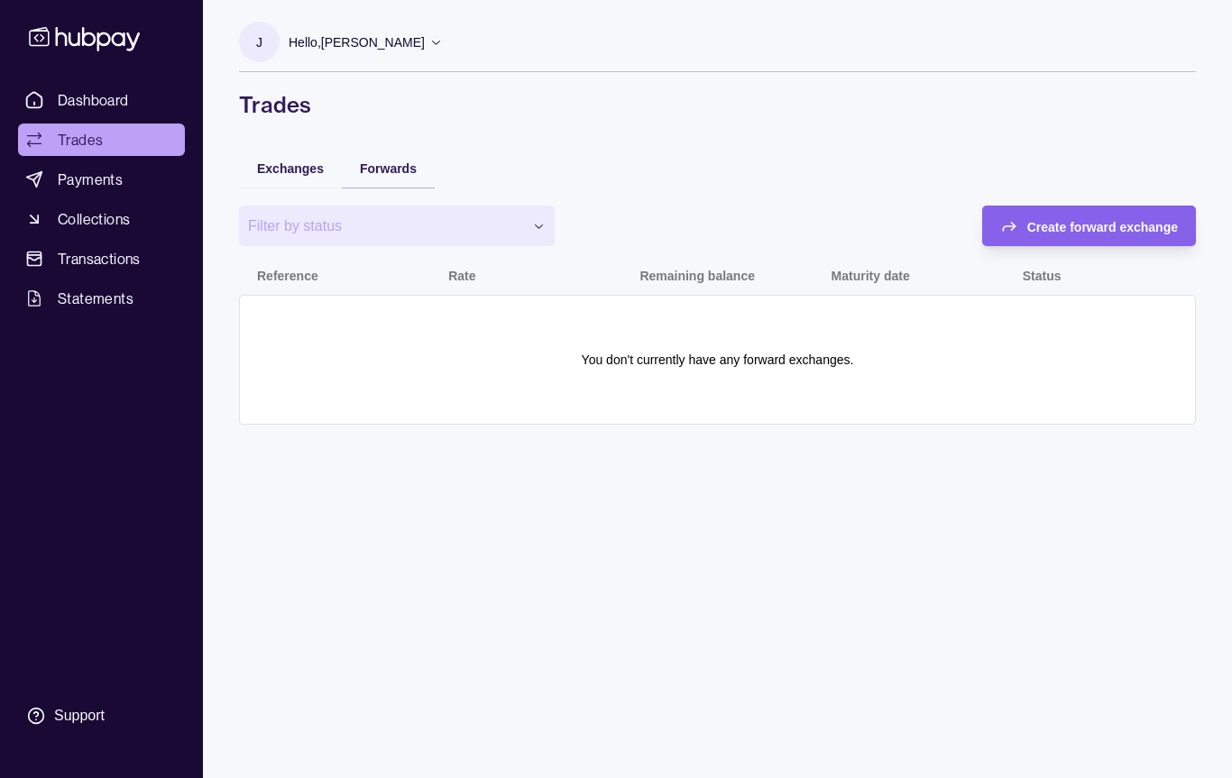
click at [294, 169] on span "Exchanges" at bounding box center [290, 168] width 67 height 14
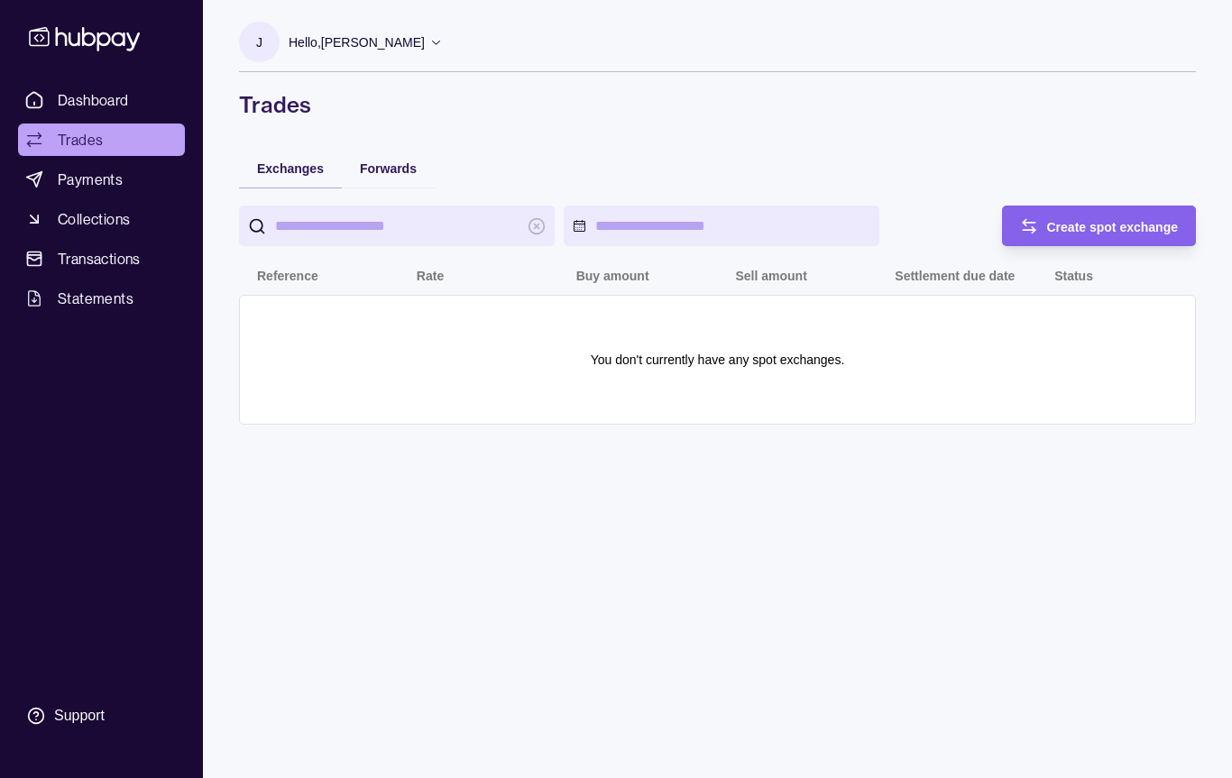
click at [380, 215] on input "search" at bounding box center [397, 226] width 244 height 41
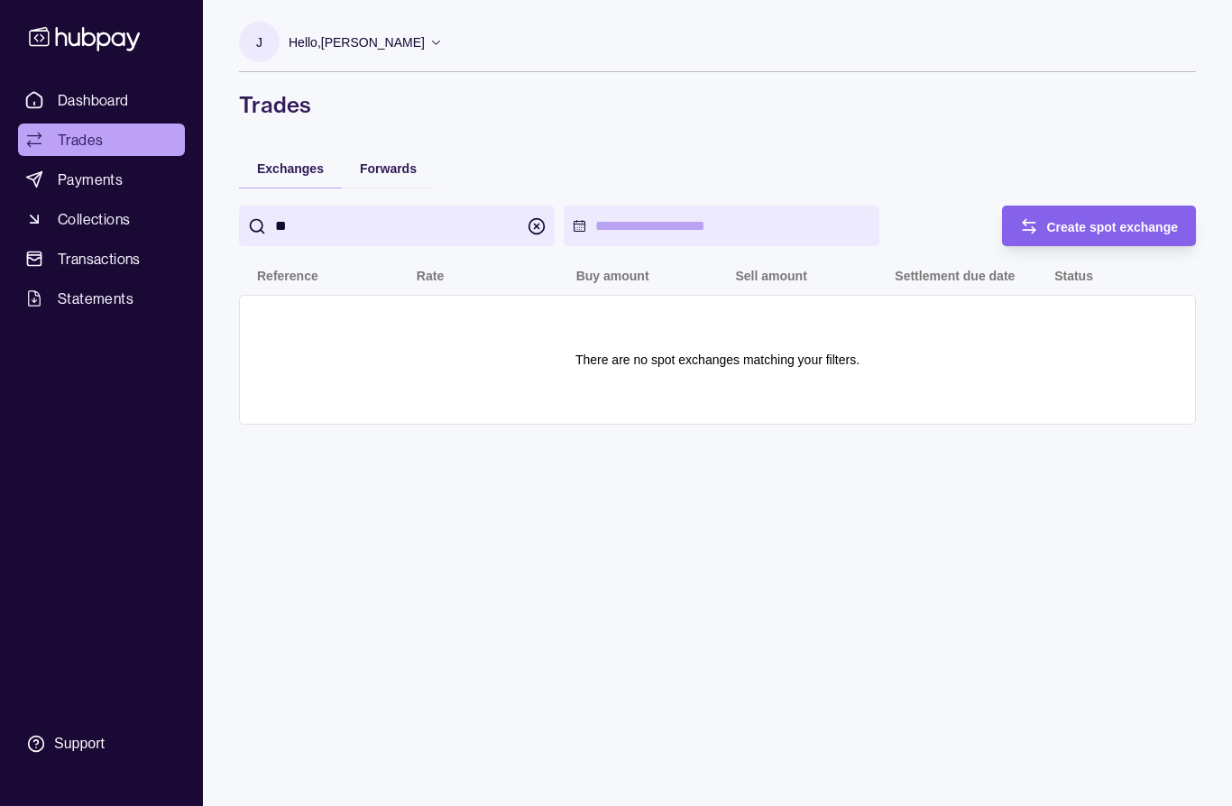
type input "*"
click at [516, 223] on input "**" at bounding box center [397, 226] width 244 height 41
type input "**"
click at [532, 231] on icon "button" at bounding box center [537, 226] width 18 height 18
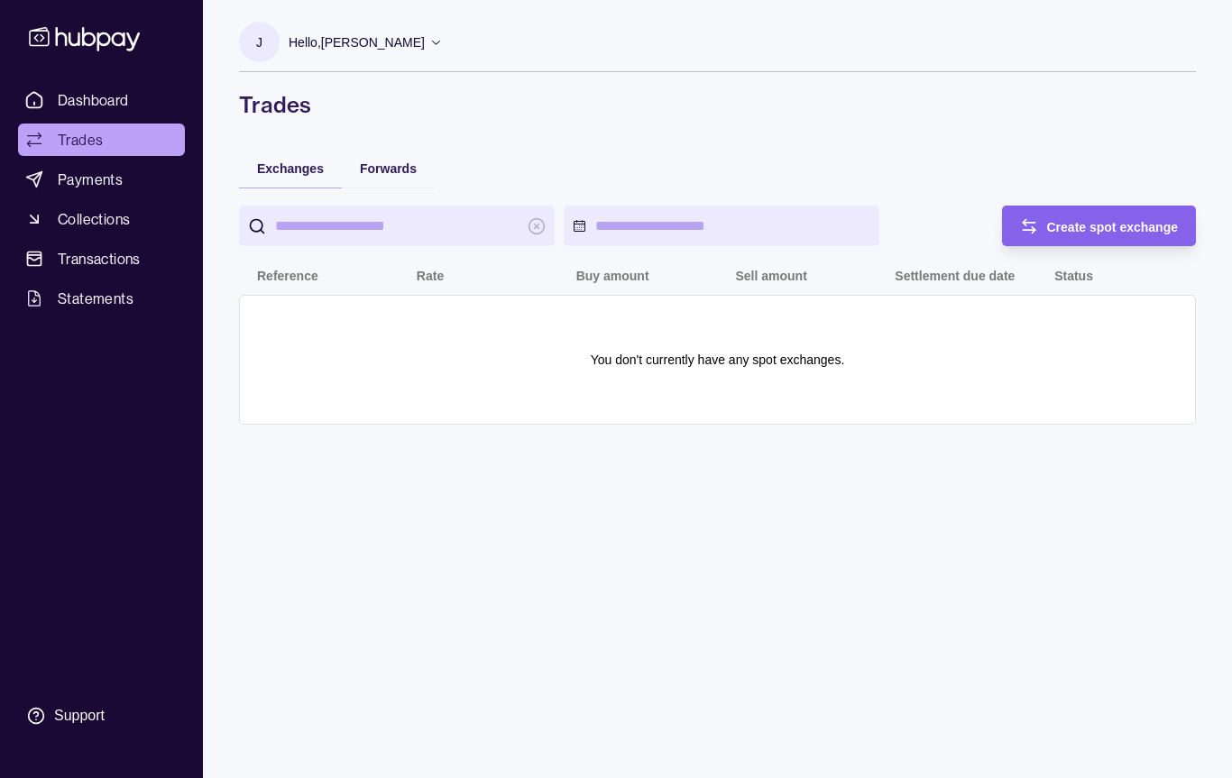
click at [1090, 222] on span "Create spot exchange" at bounding box center [1113, 227] width 132 height 14
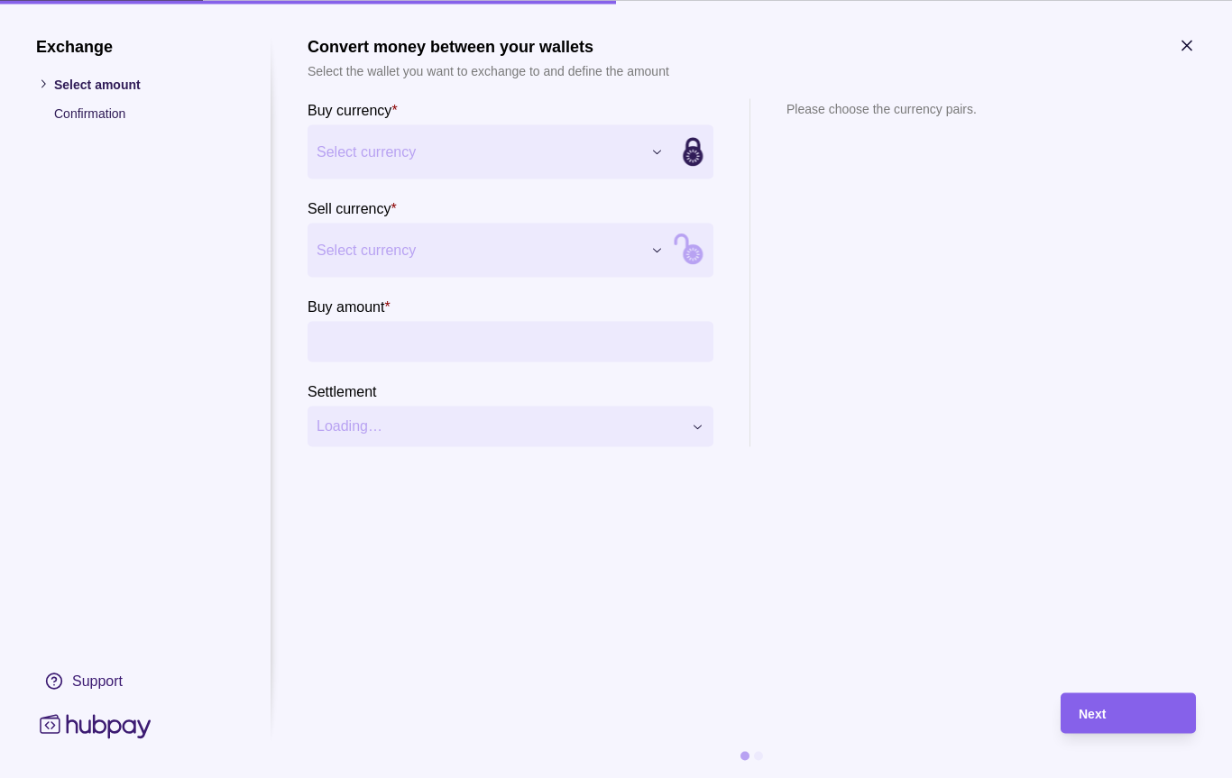
click at [553, 159] on span "Select currency" at bounding box center [479, 152] width 325 height 22
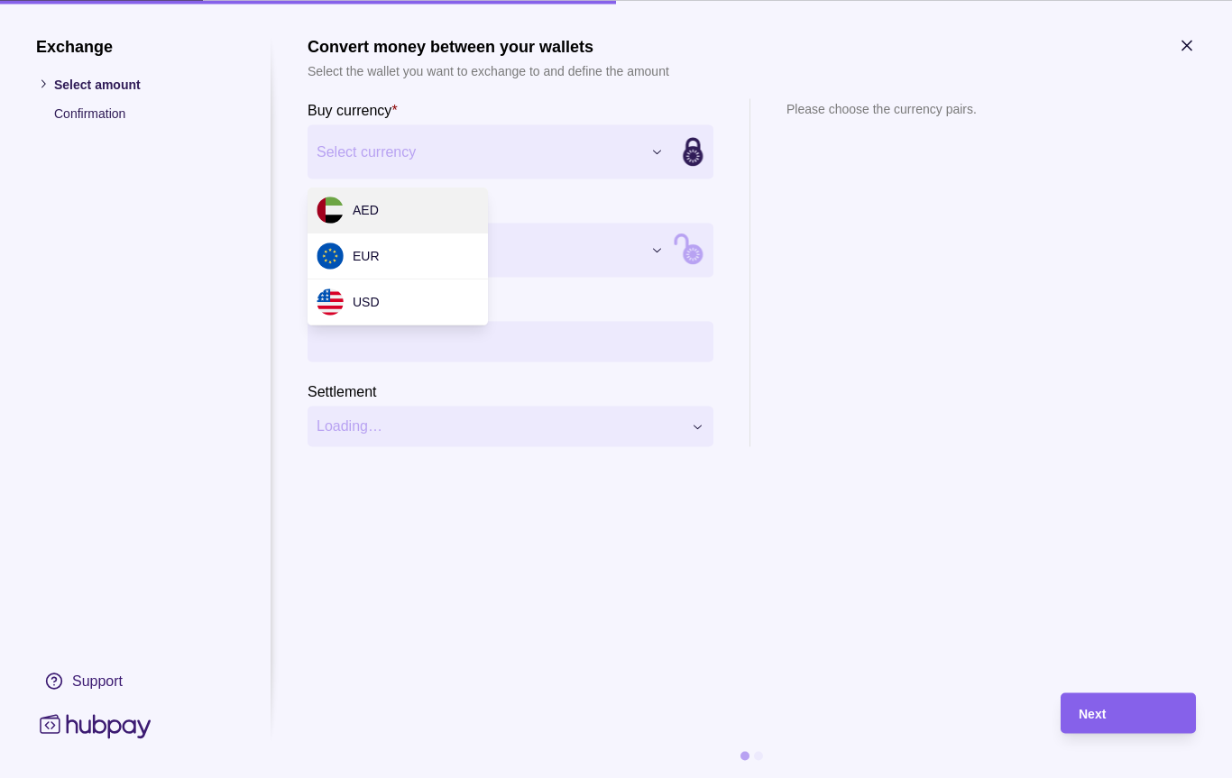
click at [406, 308] on div "USD" at bounding box center [398, 303] width 180 height 46
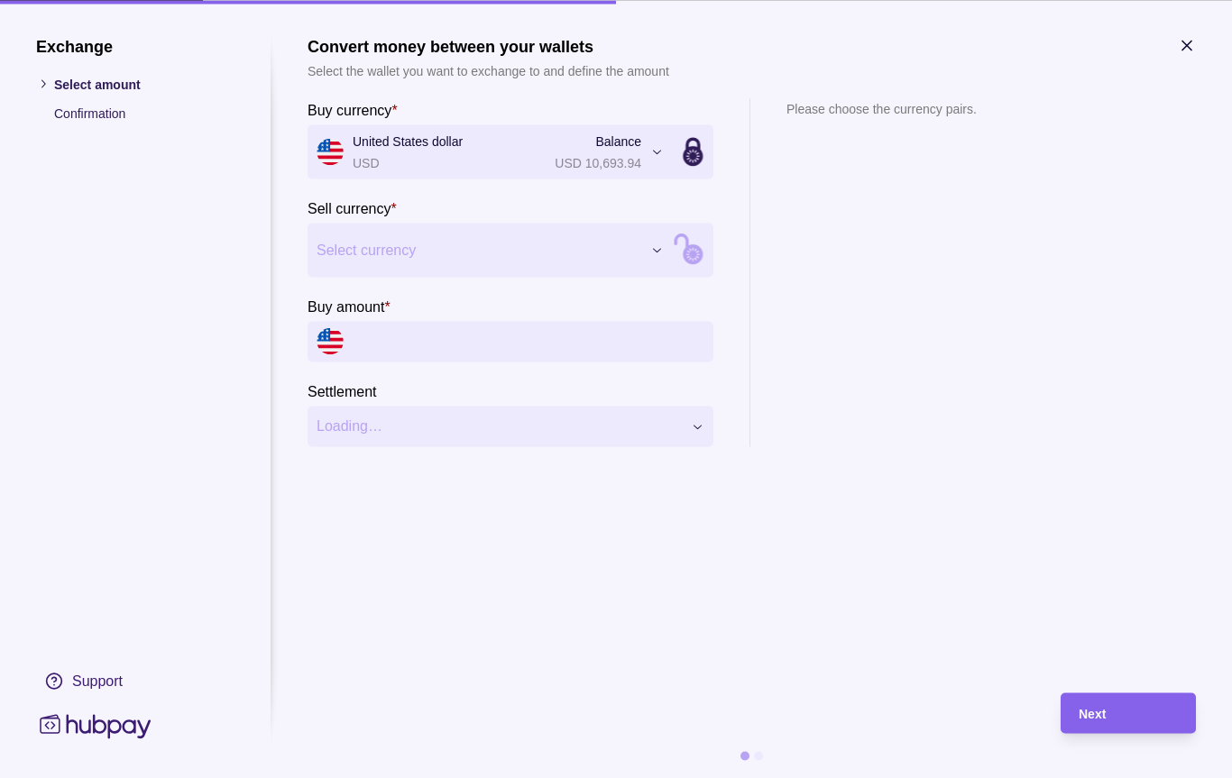
click at [514, 258] on span "Select currency" at bounding box center [479, 250] width 325 height 22
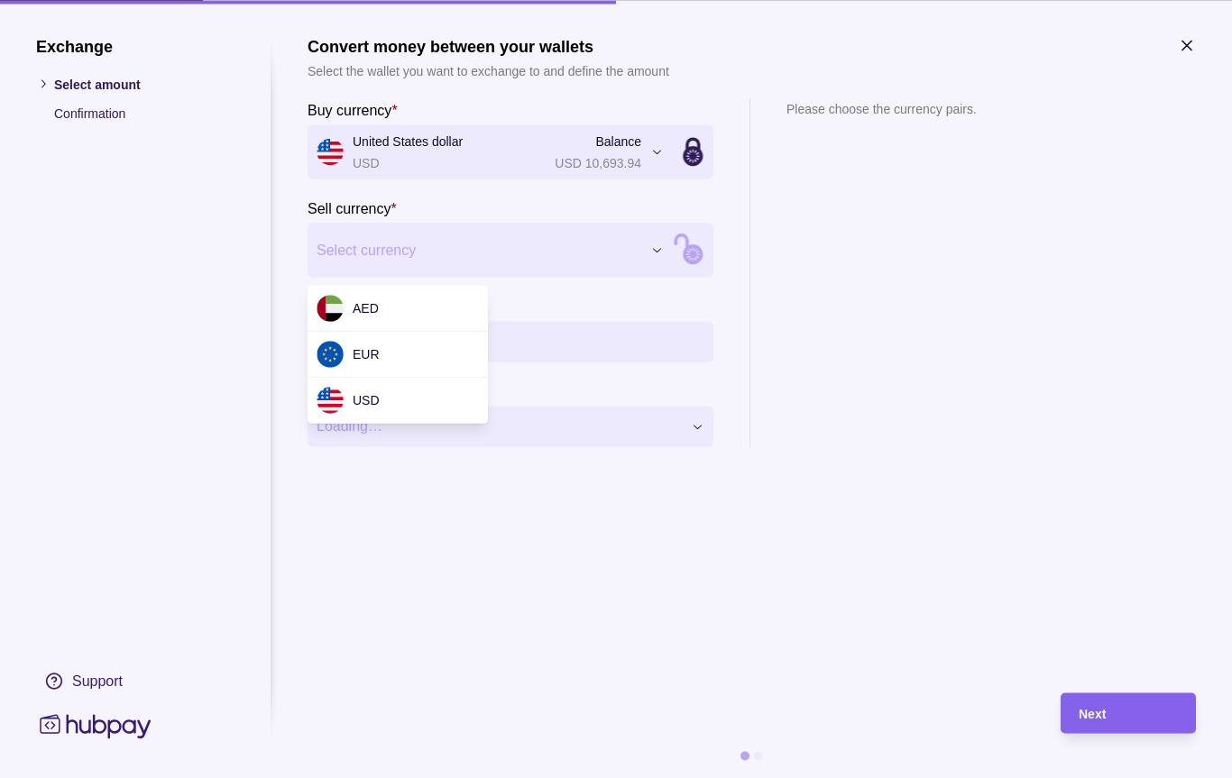
click at [398, 308] on div "AED" at bounding box center [398, 309] width 180 height 46
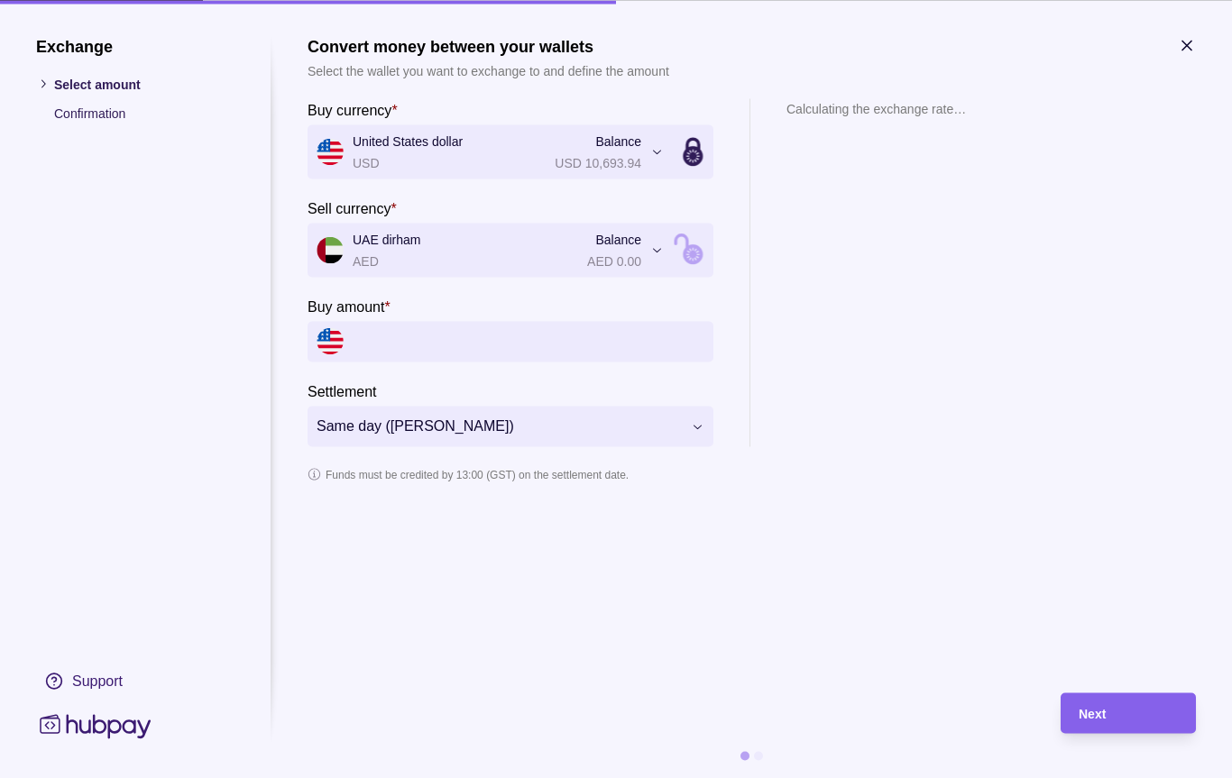
click at [511, 350] on input "Buy amount *" at bounding box center [529, 341] width 352 height 41
click at [688, 433] on button "Same day ([PERSON_NAME])" at bounding box center [511, 426] width 406 height 41
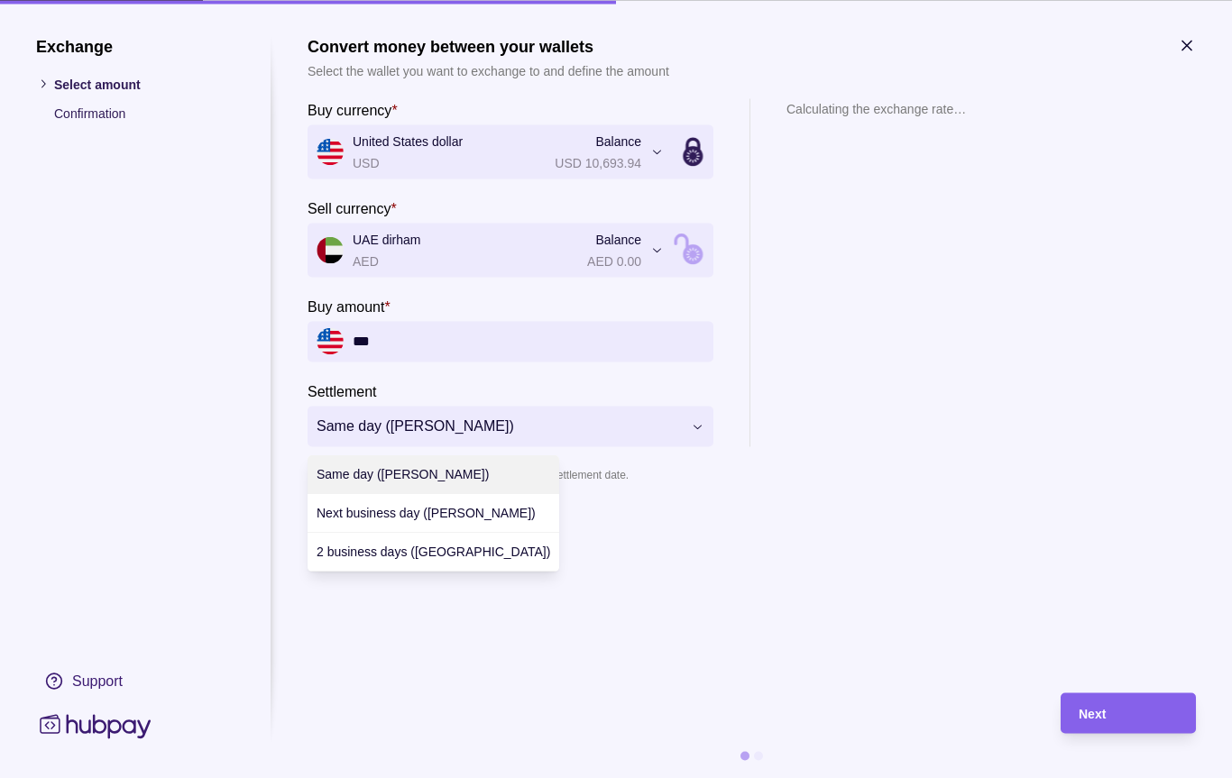
click at [930, 407] on div at bounding box center [616, 389] width 1232 height 778
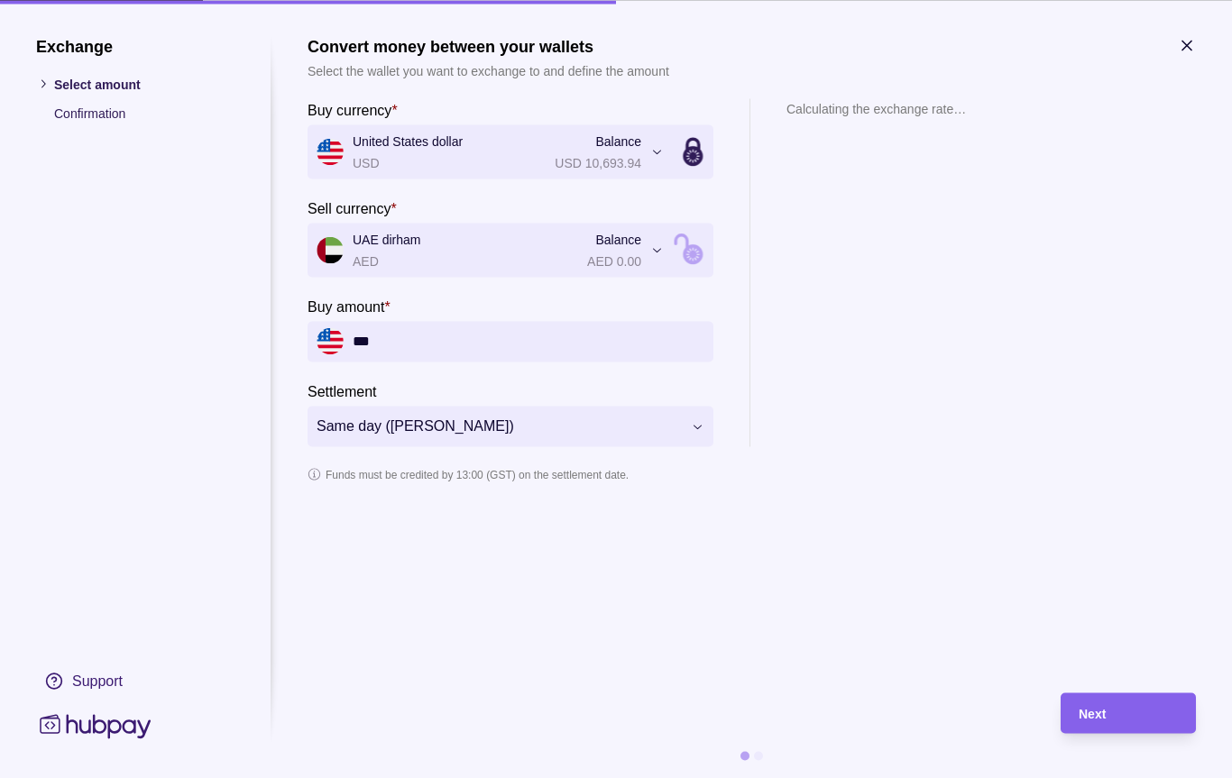
click at [1098, 716] on span "Next" at bounding box center [1092, 714] width 27 height 14
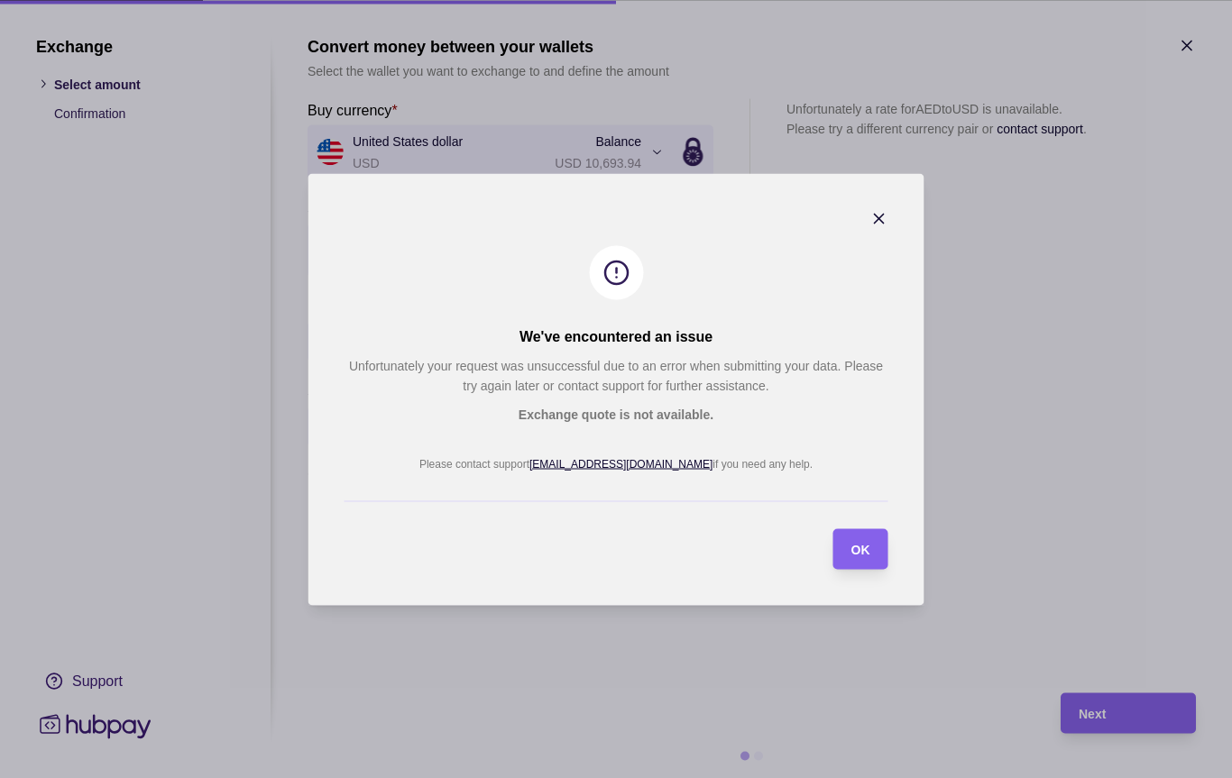
click at [886, 216] on icon "button" at bounding box center [879, 218] width 18 height 18
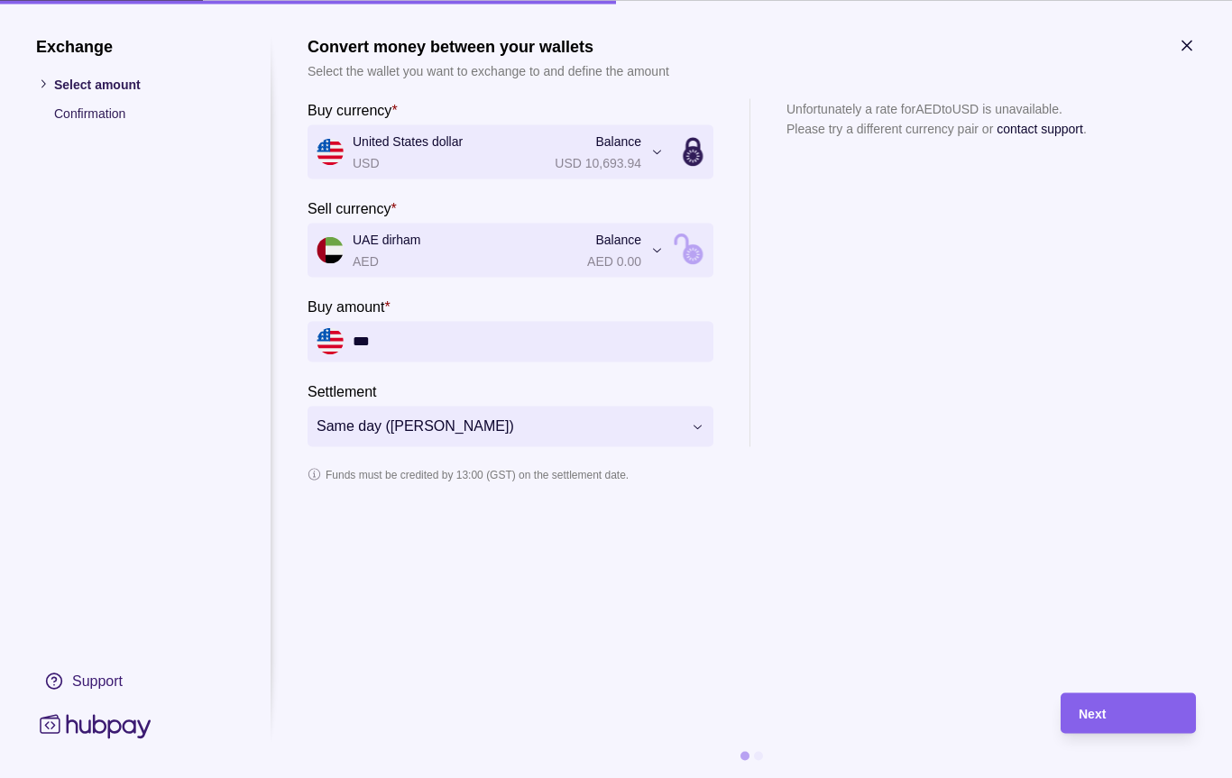
click at [661, 252] on icon "button" at bounding box center [657, 251] width 14 height 14
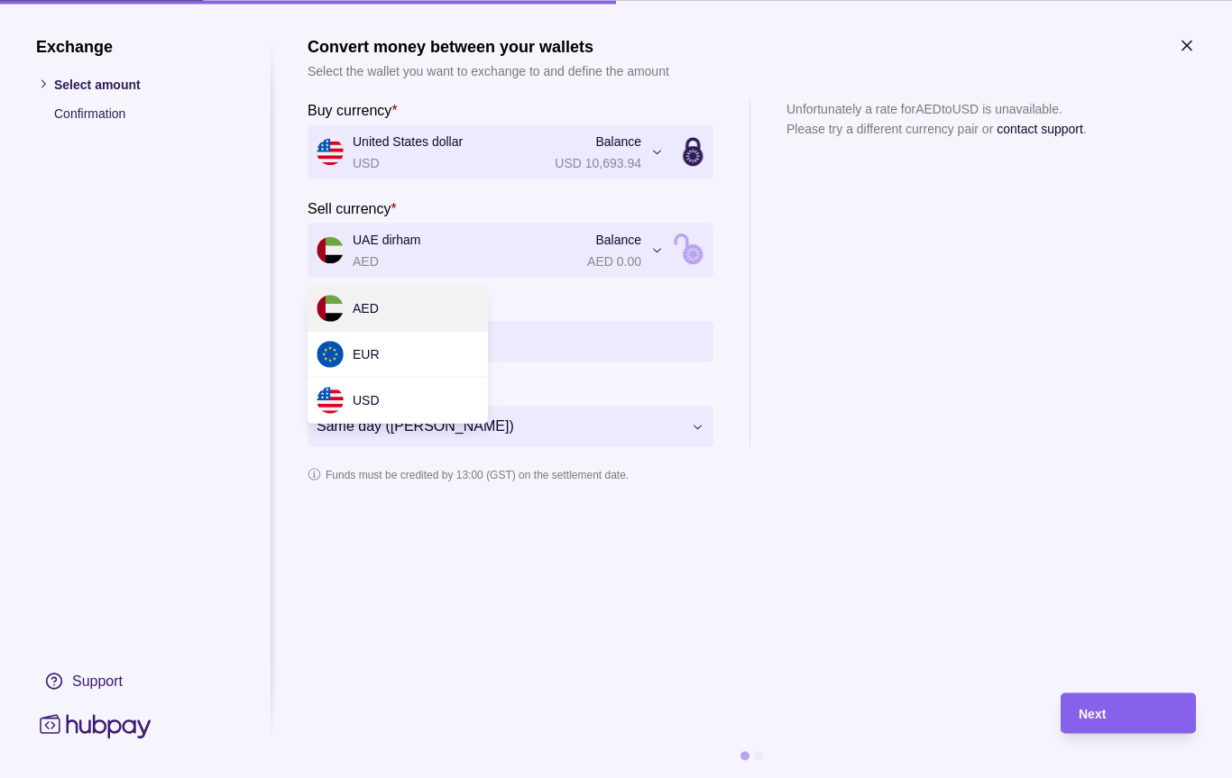
click at [421, 312] on div "AED" at bounding box center [398, 309] width 180 height 46
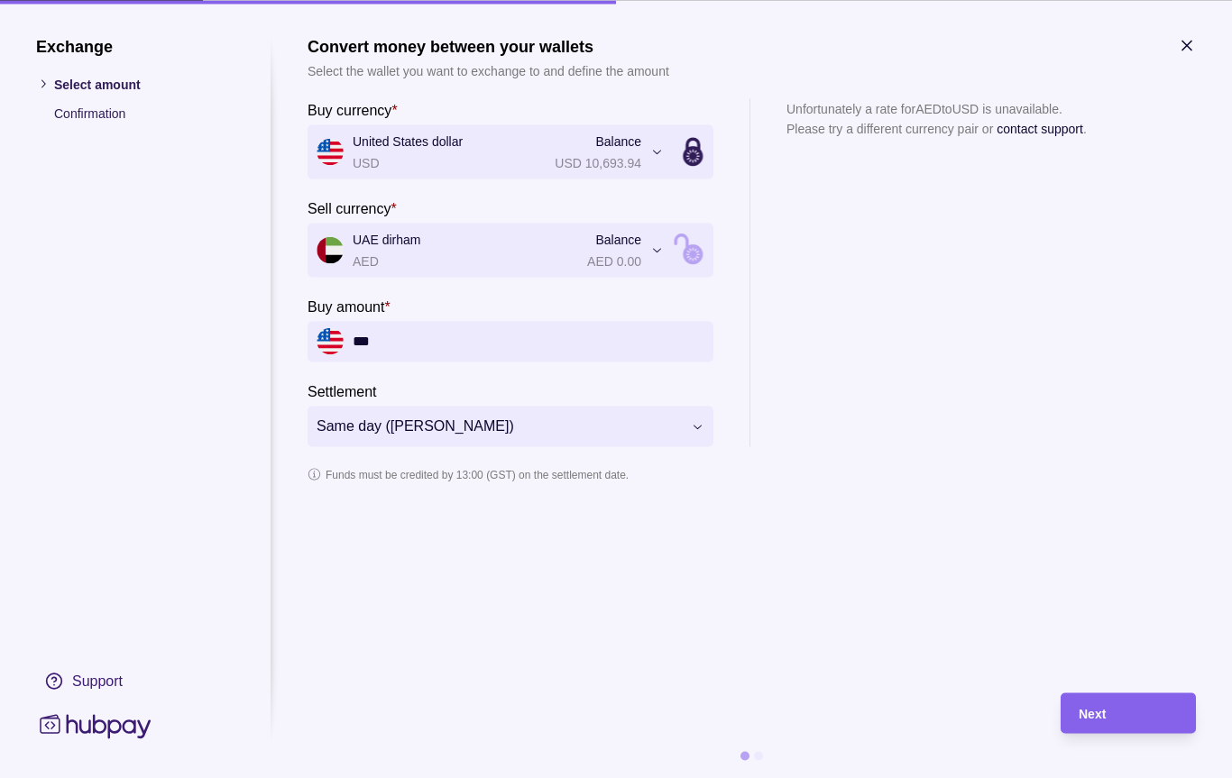
click at [538, 336] on input "***" at bounding box center [529, 341] width 352 height 41
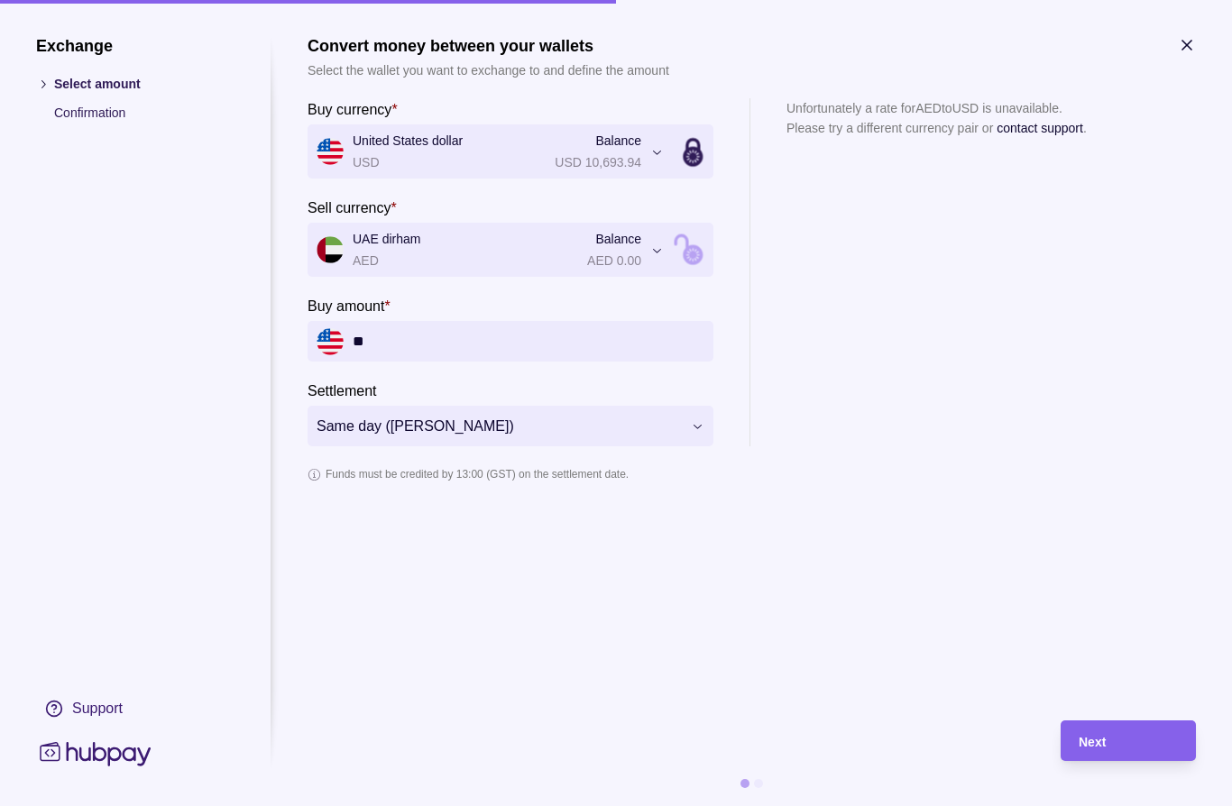
type input "*"
type input "***"
click at [1003, 315] on section "Unfortunately a rate for AED to USD is unavailable. Please try a different curr…" at bounding box center [937, 272] width 300 height 348
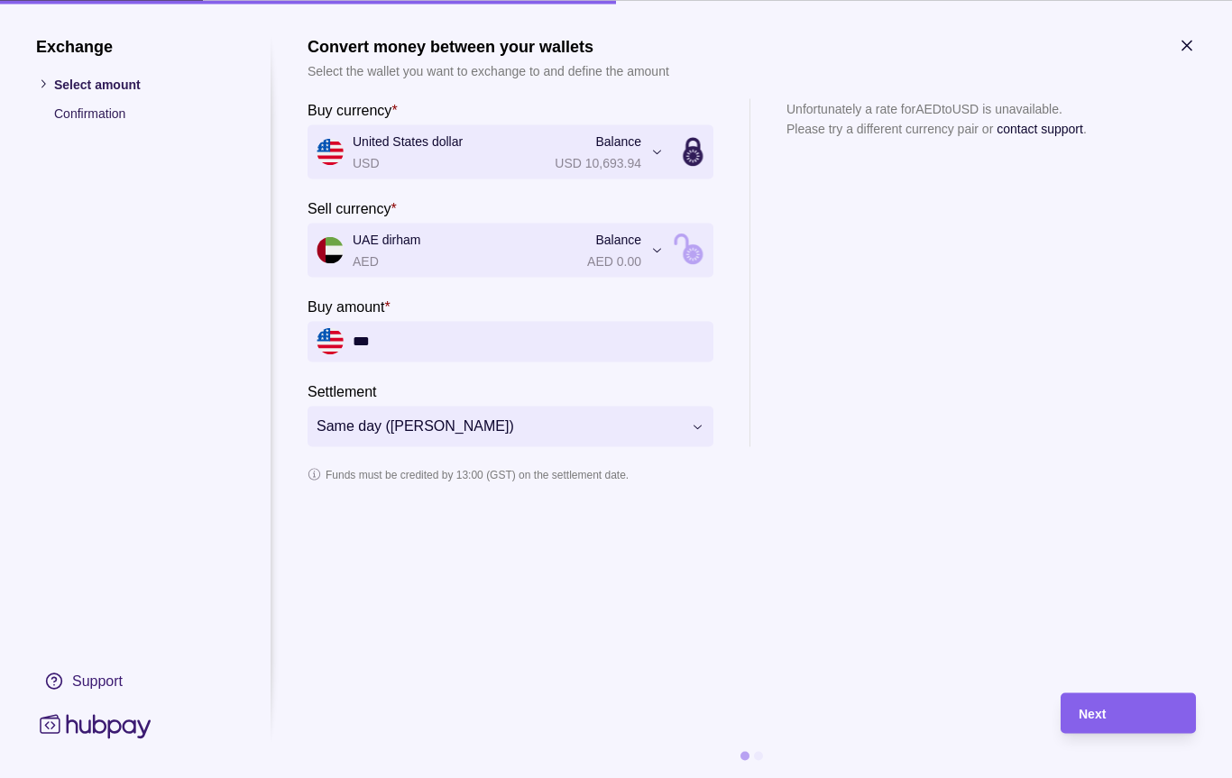
click at [1108, 715] on div "Next" at bounding box center [1128, 714] width 99 height 22
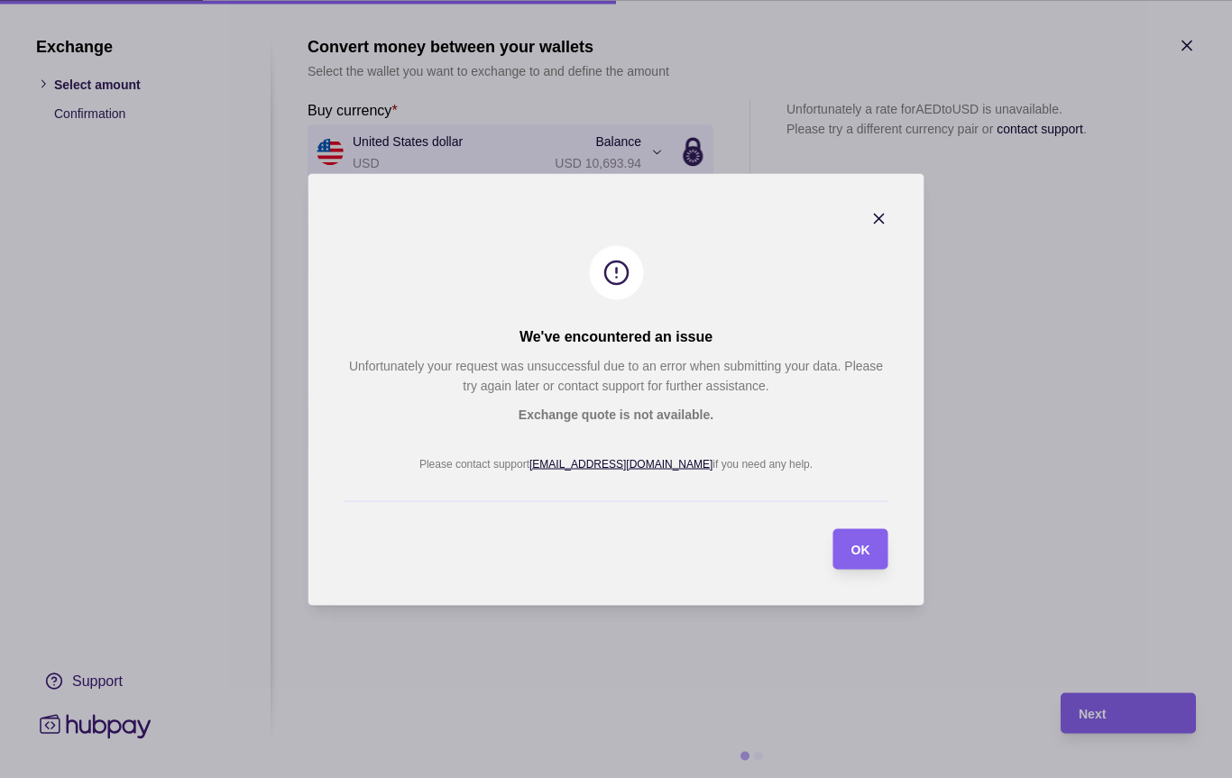
click at [861, 562] on div "OK" at bounding box center [847, 549] width 46 height 41
